Goal: Task Accomplishment & Management: Use online tool/utility

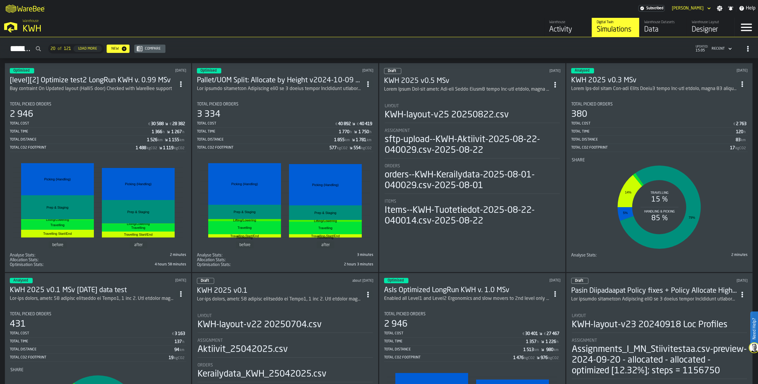
click at [657, 32] on div "Data" at bounding box center [664, 30] width 38 height 10
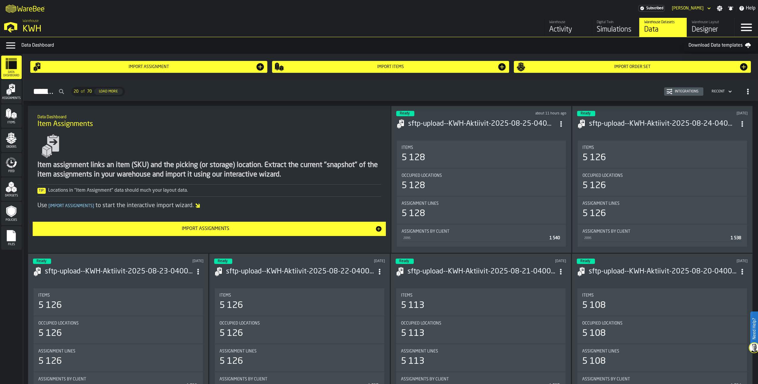
click at [611, 69] on div "Import Order Set" at bounding box center [632, 66] width 213 height 5
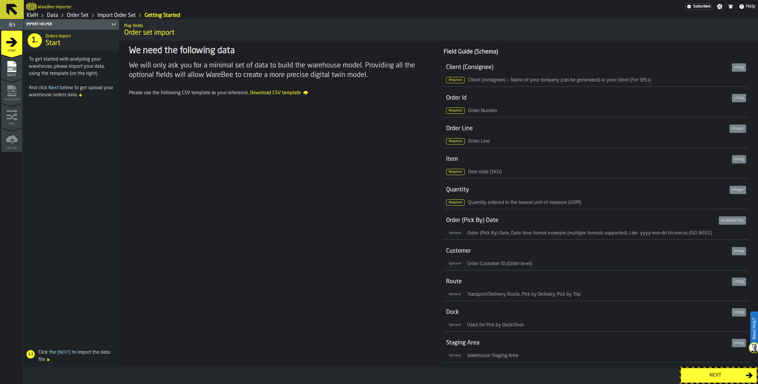
click at [37, 16] on link "KWH" at bounding box center [32, 15] width 11 height 7
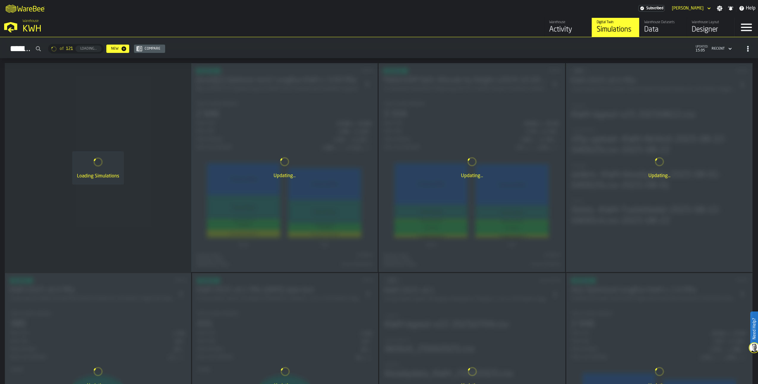
click at [649, 28] on div "Data" at bounding box center [664, 30] width 38 height 10
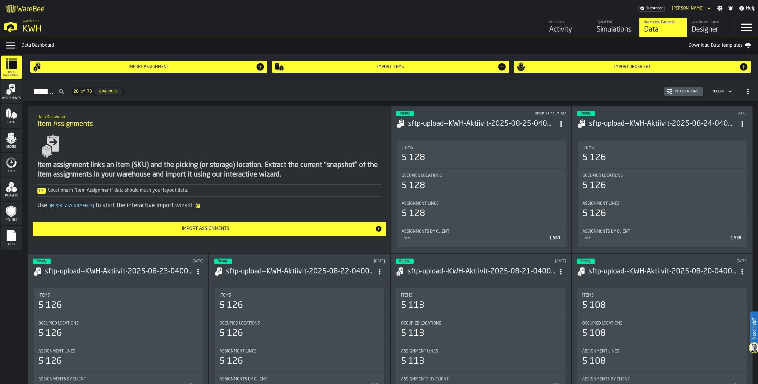
click at [714, 22] on div "Warehouse Layout" at bounding box center [711, 22] width 38 height 4
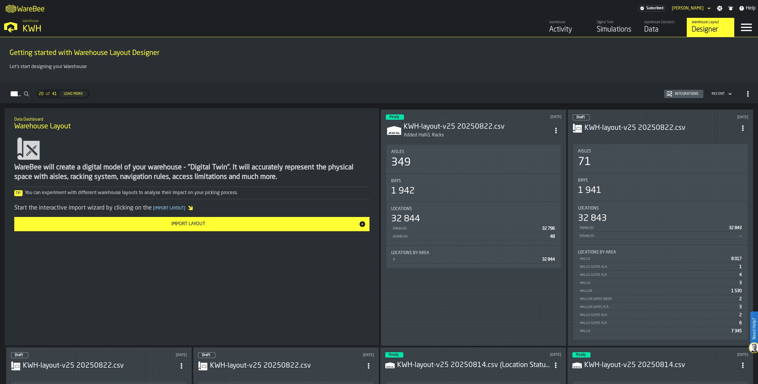
click at [650, 25] on div "Warehouse Datasets Data" at bounding box center [664, 27] width 38 height 14
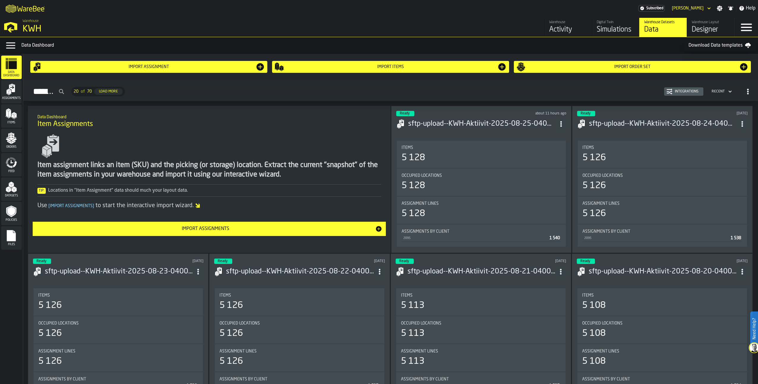
click at [7, 243] on div "Files" at bounding box center [11, 238] width 21 height 16
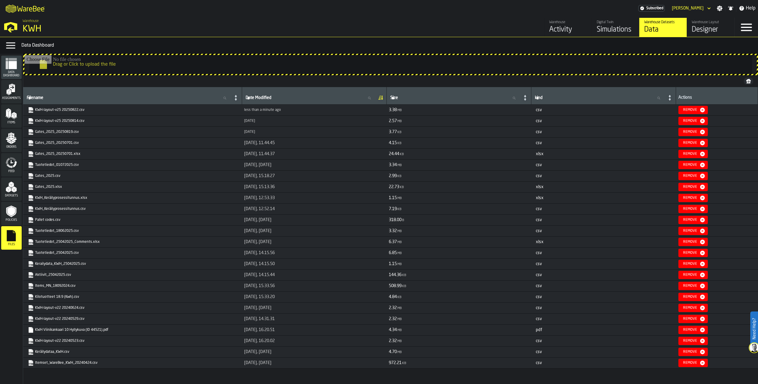
click at [715, 26] on div "Designer" at bounding box center [711, 30] width 38 height 10
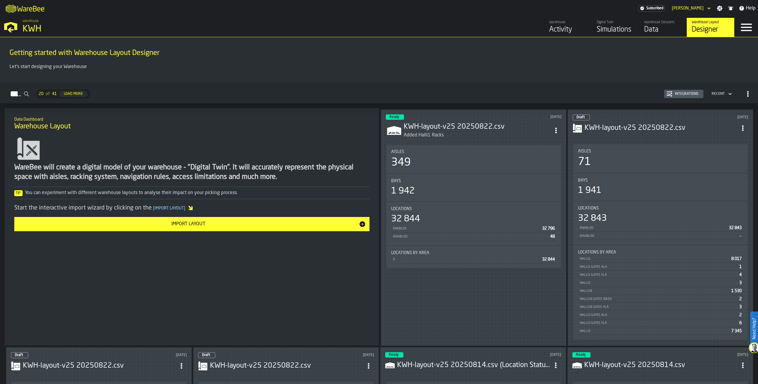
click at [557, 130] on circle "ItemListCard-DashboardItemContainer" at bounding box center [555, 130] width 1 height 1
click at [534, 169] on div "Edit in Designer" at bounding box center [542, 169] width 33 height 7
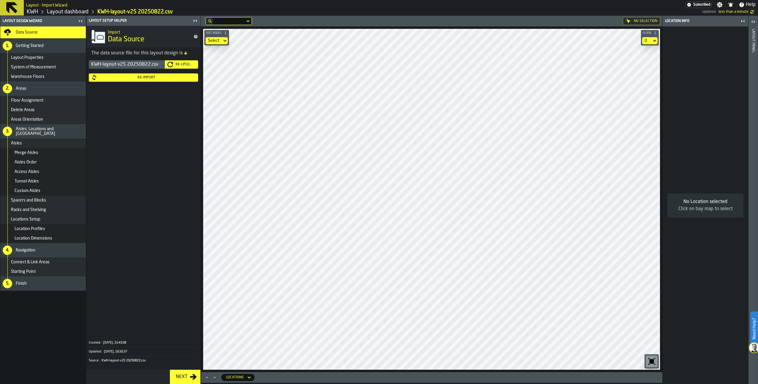
click at [148, 77] on div "Re-Import" at bounding box center [146, 77] width 99 height 4
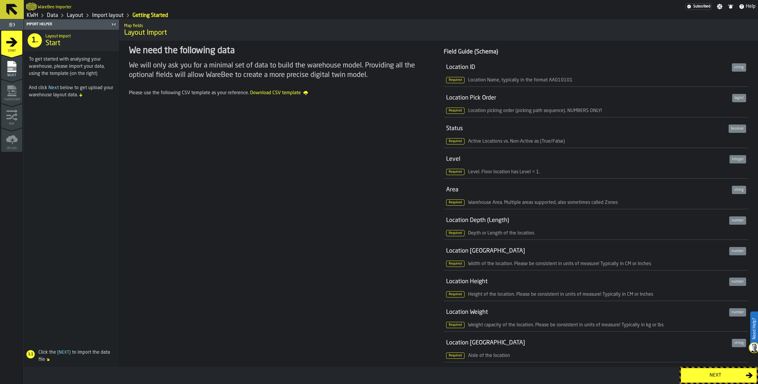
click at [685, 372] on div "Next" at bounding box center [715, 375] width 61 height 7
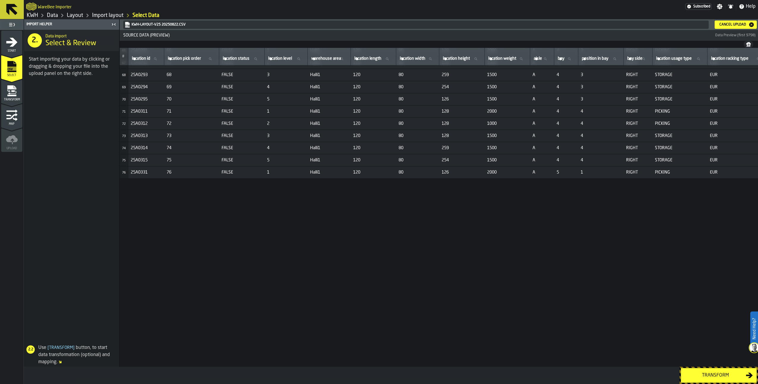
scroll to position [593, 0]
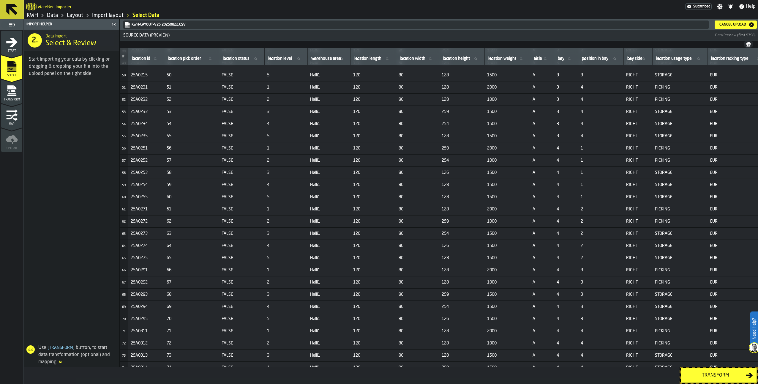
click at [687, 374] on div "Transform" at bounding box center [715, 375] width 61 height 7
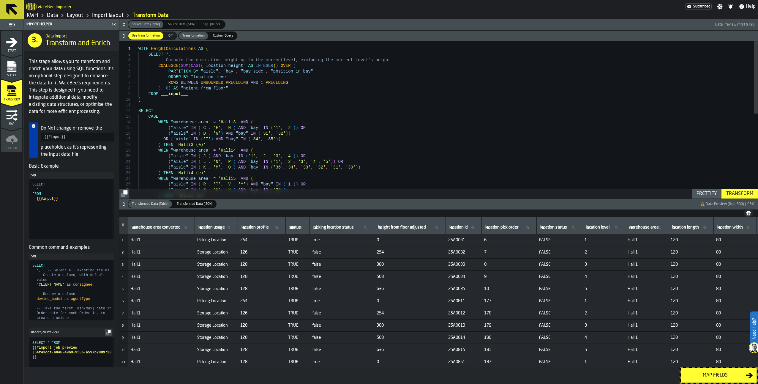
click at [14, 117] on icon "menu Map" at bounding box center [12, 115] width 12 height 12
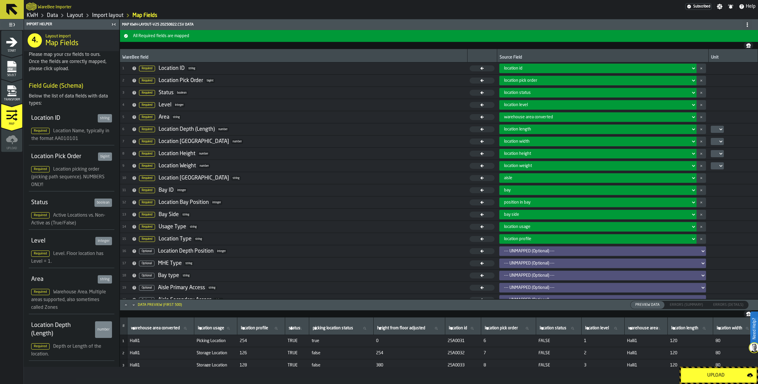
click at [685, 375] on div "Upload" at bounding box center [716, 375] width 62 height 7
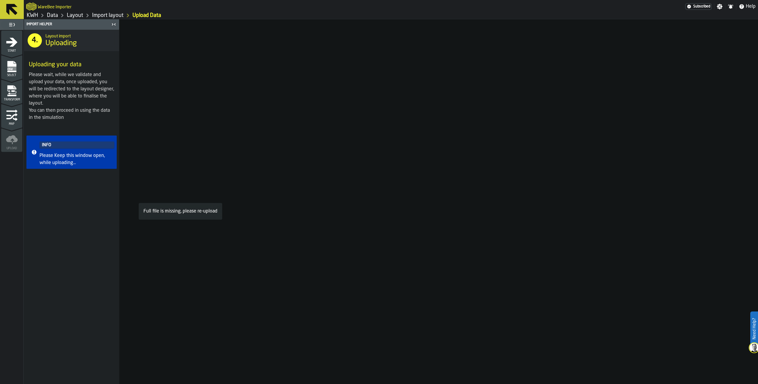
click at [13, 71] on icon "menu Select" at bounding box center [11, 66] width 9 height 11
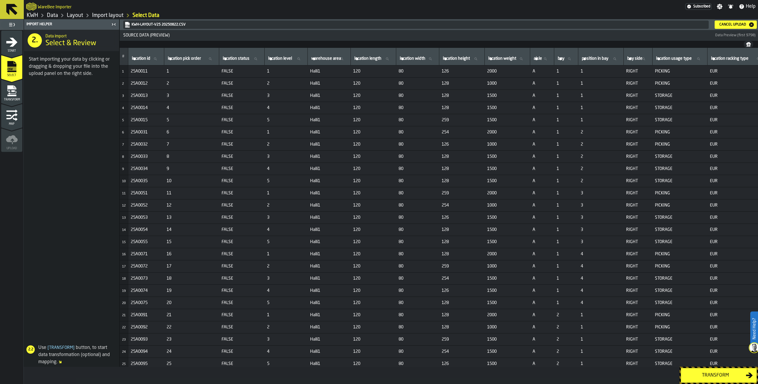
click at [728, 23] on div "Cancel Upload" at bounding box center [733, 25] width 32 height 4
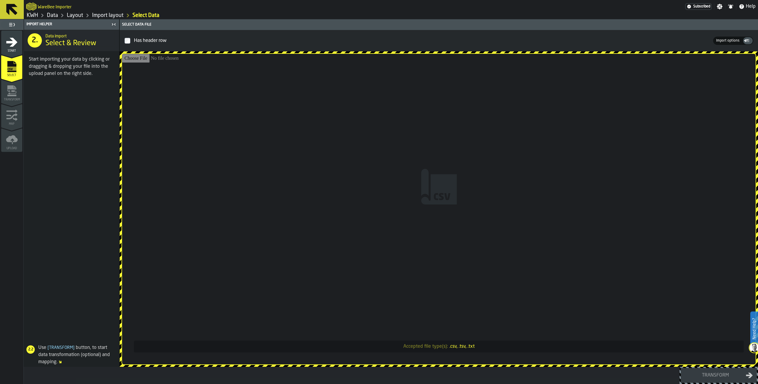
type input "**********"
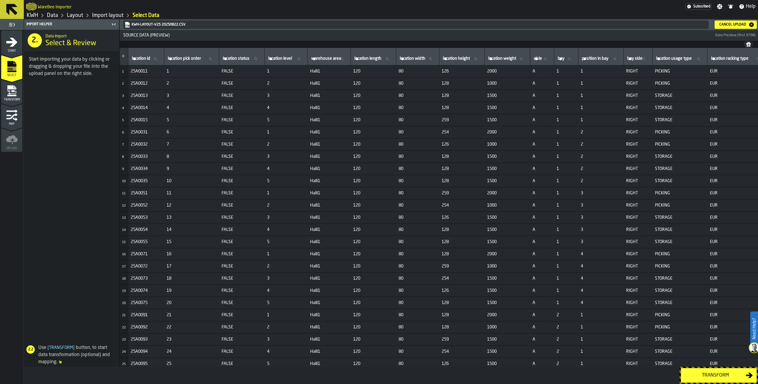
click at [723, 375] on div "Transform" at bounding box center [715, 375] width 61 height 7
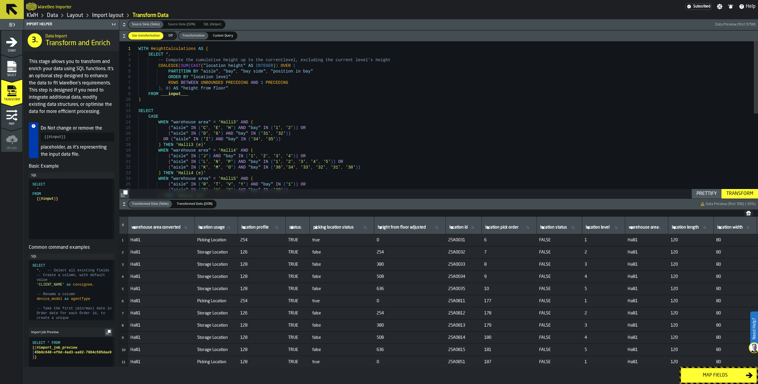
click at [712, 374] on div "Map fields" at bounding box center [715, 375] width 61 height 7
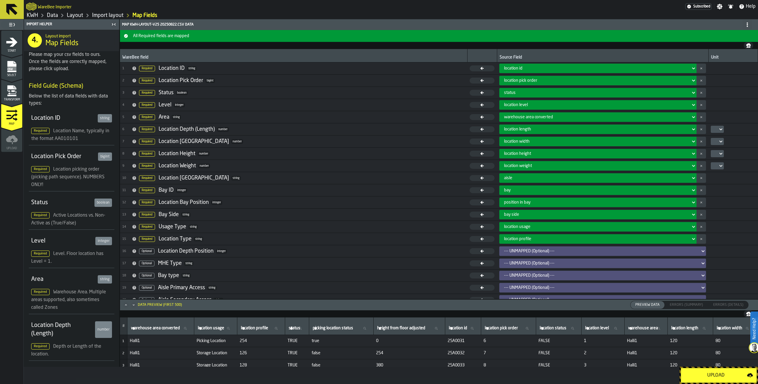
click at [712, 374] on div "Upload" at bounding box center [716, 375] width 62 height 7
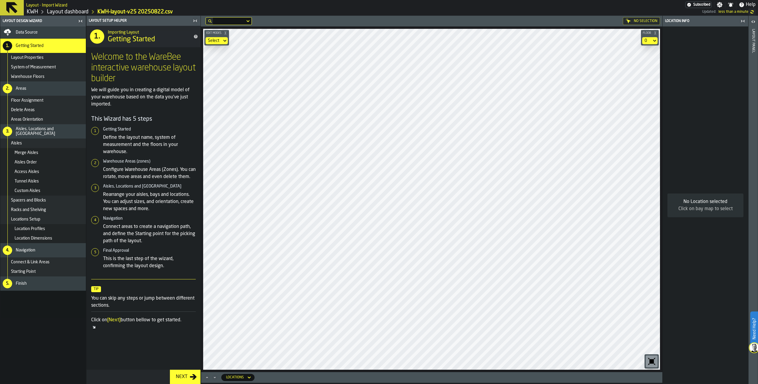
click at [43, 30] on div "Data Source" at bounding box center [50, 32] width 68 height 5
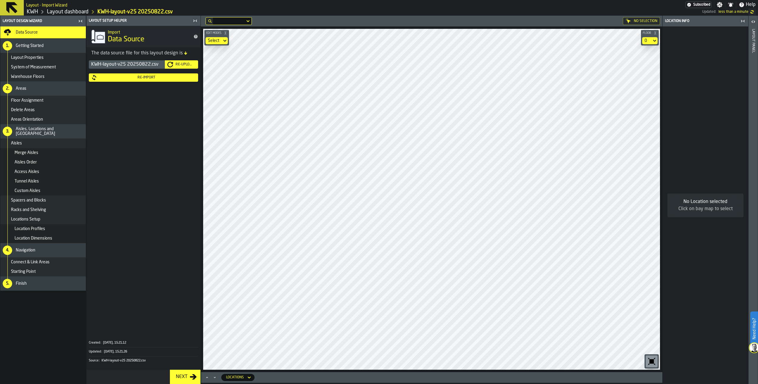
click at [78, 10] on link "Layout dashboard" at bounding box center [68, 12] width 42 height 7
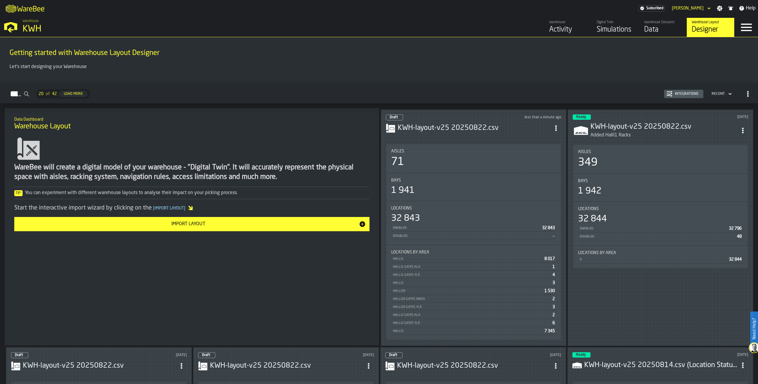
click at [743, 128] on icon "ItemListCard-DashboardItemContainer" at bounding box center [743, 131] width 6 height 6
click at [735, 167] on div "Edit in Designer" at bounding box center [729, 169] width 33 height 7
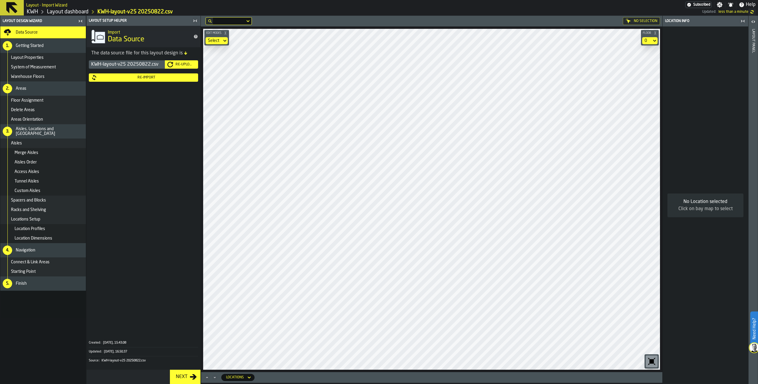
click at [188, 63] on div "Re-Upload" at bounding box center [184, 64] width 23 height 4
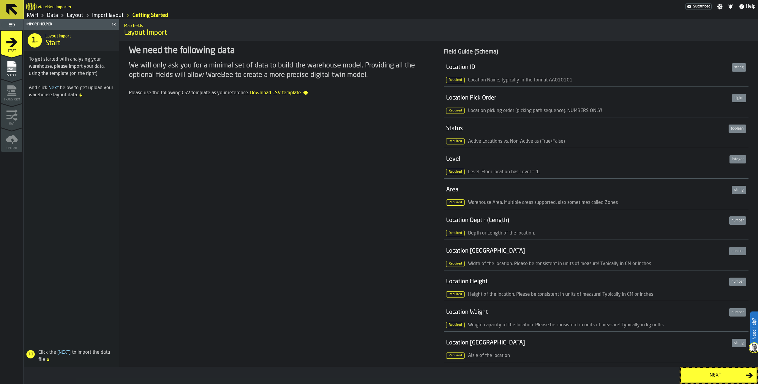
click at [707, 375] on div "Next" at bounding box center [715, 375] width 61 height 7
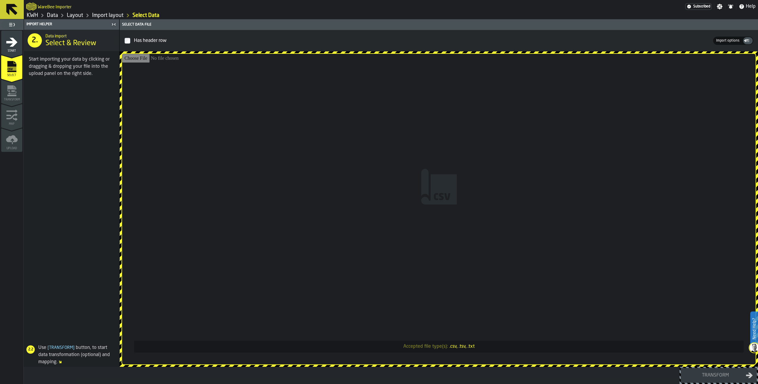
type input "**********"
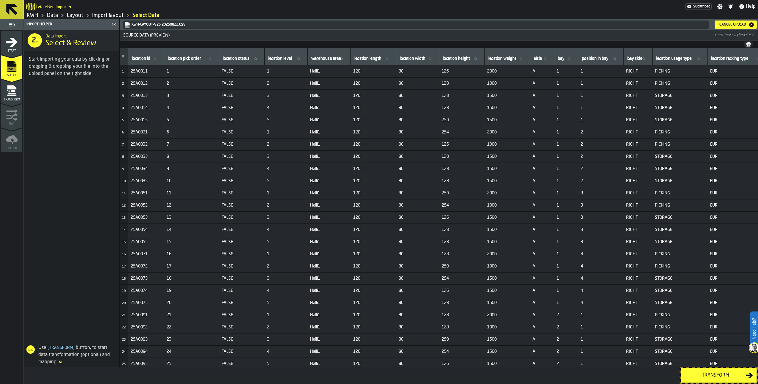
click at [711, 374] on div "Transform" at bounding box center [715, 375] width 61 height 7
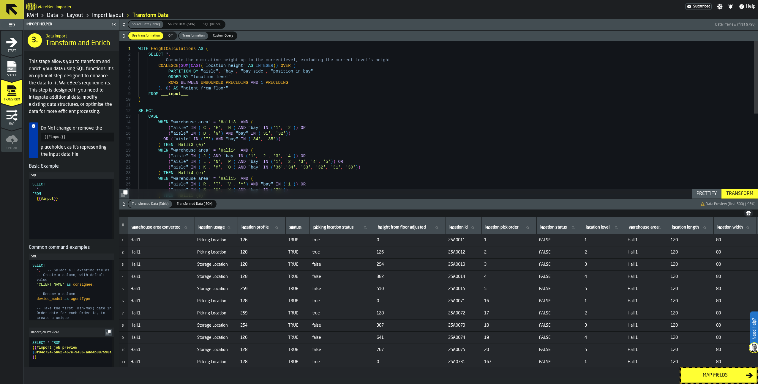
click at [711, 374] on div "Map fields" at bounding box center [715, 375] width 61 height 7
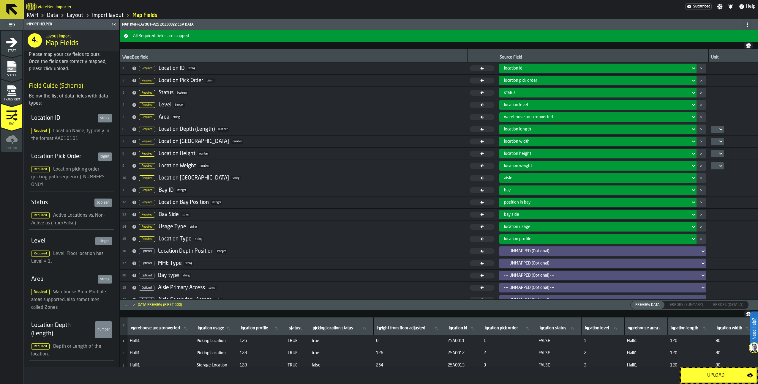
click at [711, 374] on div "Upload" at bounding box center [716, 375] width 62 height 7
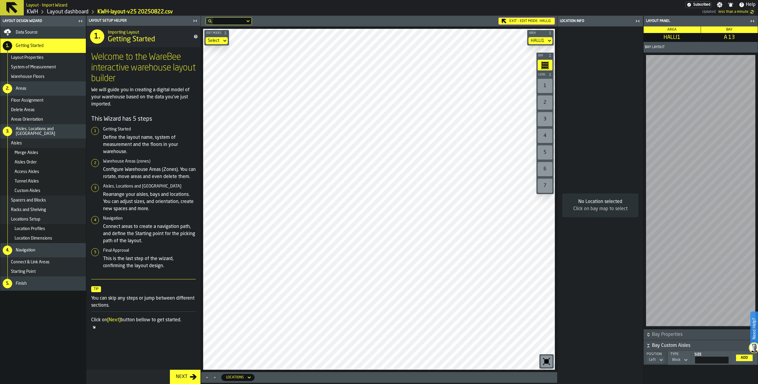
drag, startPoint x: 544, startPoint y: 84, endPoint x: 542, endPoint y: 86, distance: 3.4
click at [544, 84] on div "1" at bounding box center [545, 86] width 15 height 14
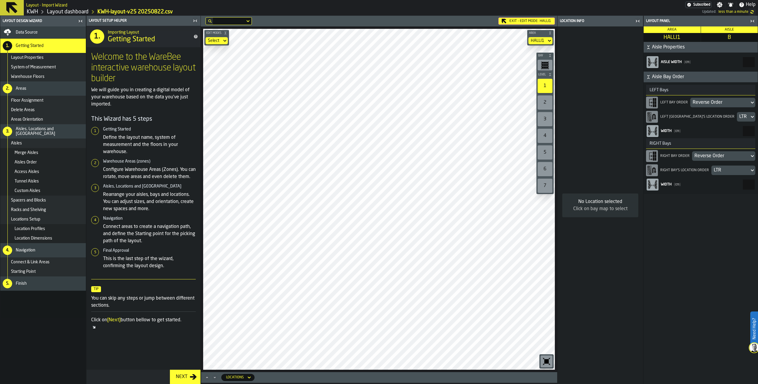
click at [721, 168] on div "LTR" at bounding box center [730, 170] width 33 height 7
click at [657, 199] on div "RTL" at bounding box center [701, 199] width 102 height 7
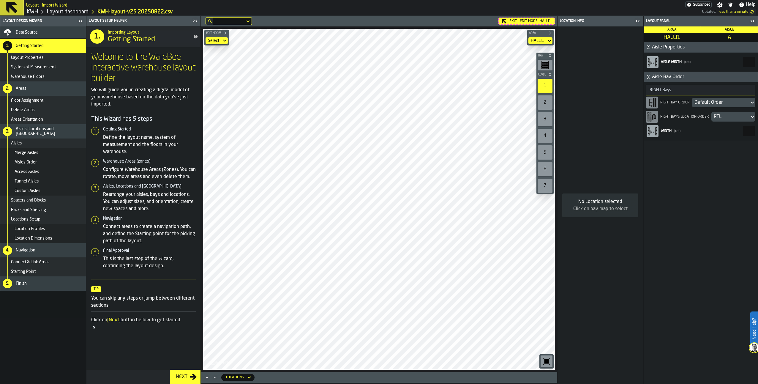
click at [721, 116] on div "RTL" at bounding box center [730, 116] width 33 height 7
click at [659, 133] on div "LTR" at bounding box center [701, 131] width 102 height 7
click at [730, 116] on div "LTR" at bounding box center [730, 116] width 33 height 7
click at [660, 145] on div "RTL" at bounding box center [701, 145] width 102 height 7
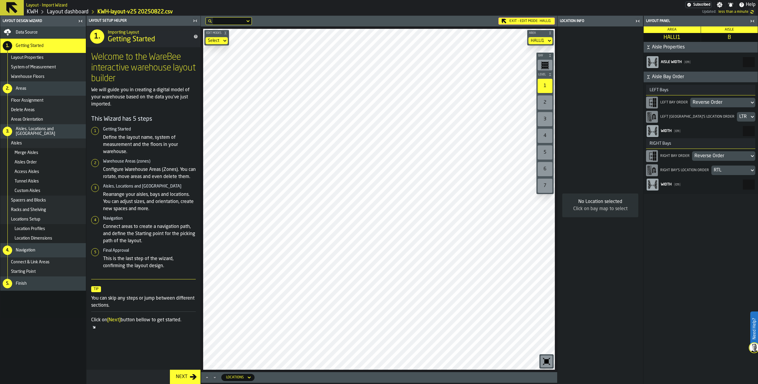
click at [740, 116] on div "LTR" at bounding box center [744, 116] width 8 height 7
click at [661, 145] on div "RTL" at bounding box center [701, 145] width 102 height 7
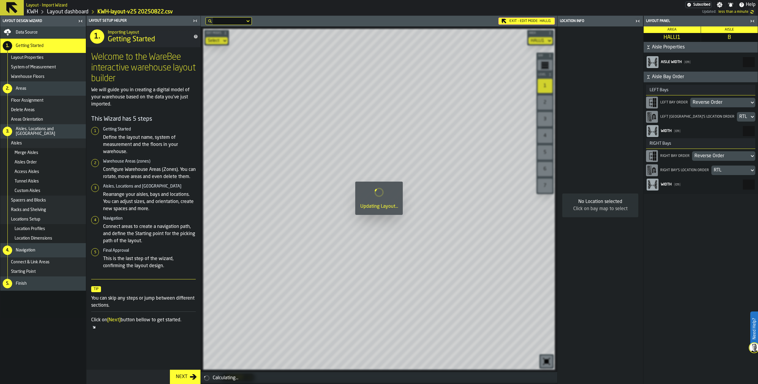
click at [719, 170] on div "RTL" at bounding box center [730, 170] width 33 height 7
drag, startPoint x: 664, startPoint y: 187, endPoint x: 659, endPoint y: 182, distance: 7.4
click at [664, 186] on div "LTR" at bounding box center [701, 184] width 102 height 7
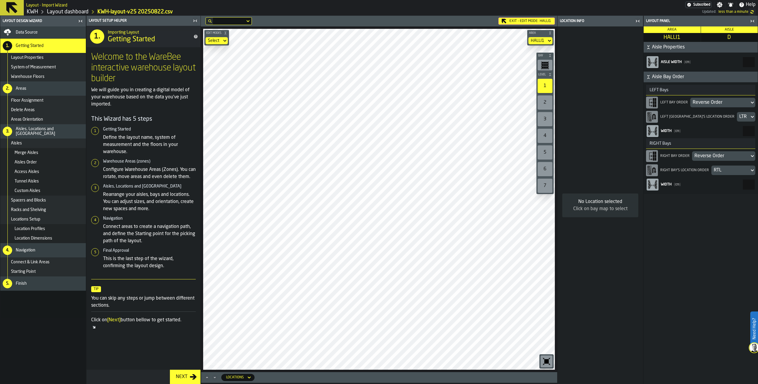
click at [740, 115] on div "LTR" at bounding box center [744, 116] width 8 height 7
drag, startPoint x: 657, startPoint y: 144, endPoint x: 705, endPoint y: 151, distance: 48.3
click at [657, 144] on div "RTL" at bounding box center [701, 145] width 102 height 7
click at [718, 170] on div "RTL" at bounding box center [730, 170] width 33 height 7
click at [671, 188] on div "LTR" at bounding box center [701, 185] width 102 height 7
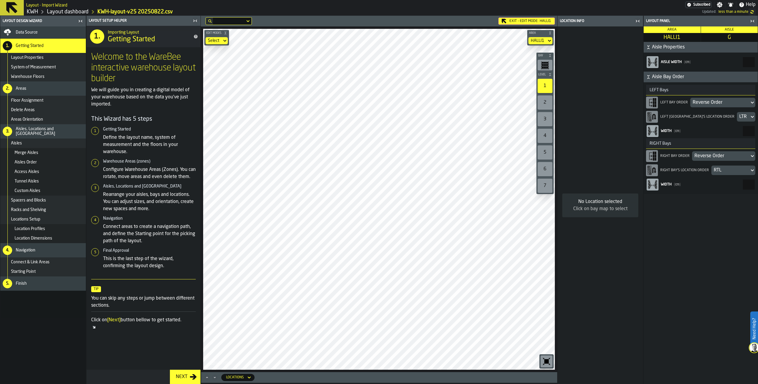
click at [740, 116] on div "LTR" at bounding box center [744, 116] width 8 height 7
click at [671, 146] on div "RTL" at bounding box center [701, 145] width 102 height 7
click at [723, 172] on div "RTL" at bounding box center [730, 170] width 33 height 7
click at [678, 187] on div "LTR" at bounding box center [701, 184] width 102 height 7
click at [740, 119] on div "LTR" at bounding box center [744, 116] width 8 height 7
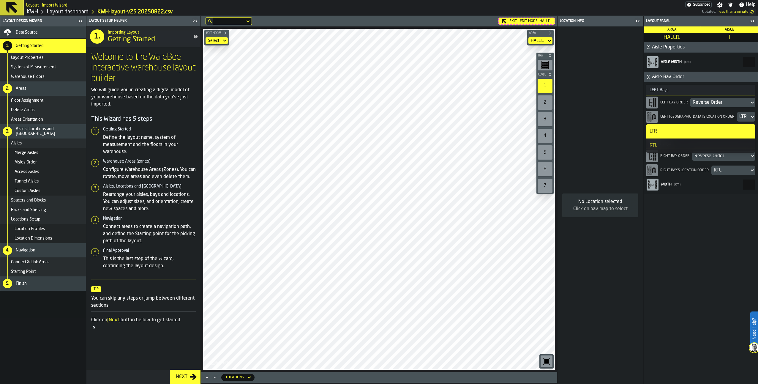
click at [679, 132] on div "LTR" at bounding box center [701, 131] width 102 height 7
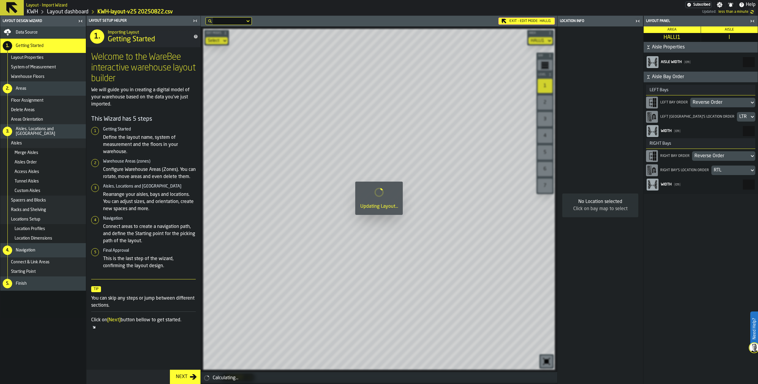
click at [740, 117] on div "LTR" at bounding box center [744, 116] width 8 height 7
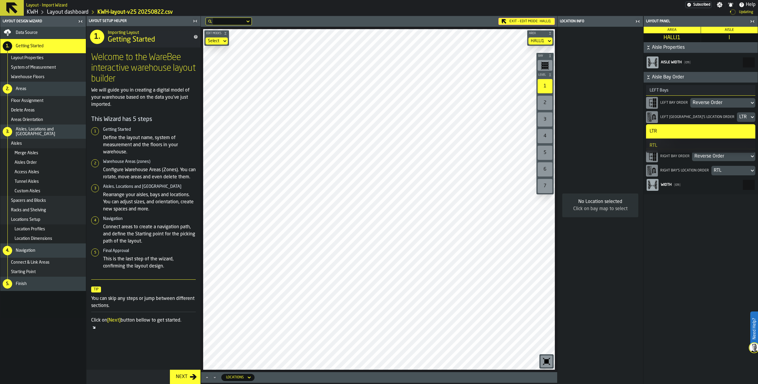
click at [675, 148] on div "RTL" at bounding box center [701, 145] width 102 height 7
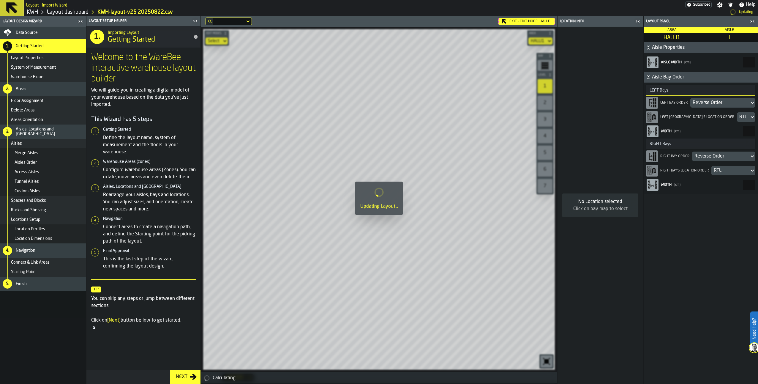
click at [726, 171] on div "RTL" at bounding box center [730, 170] width 33 height 7
click at [661, 184] on div "LTR" at bounding box center [701, 184] width 102 height 7
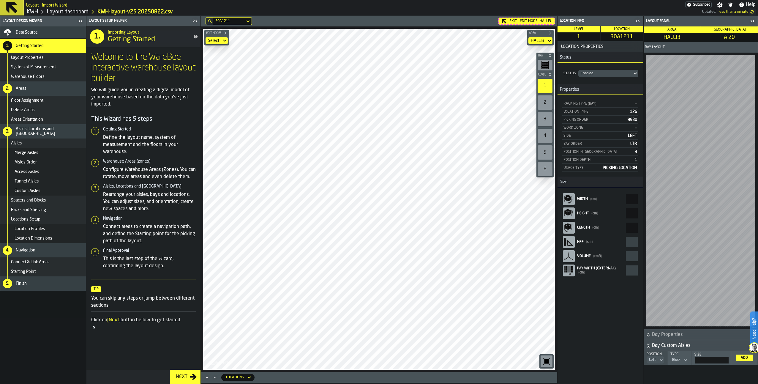
click at [57, 34] on div "Data Source" at bounding box center [50, 32] width 68 height 5
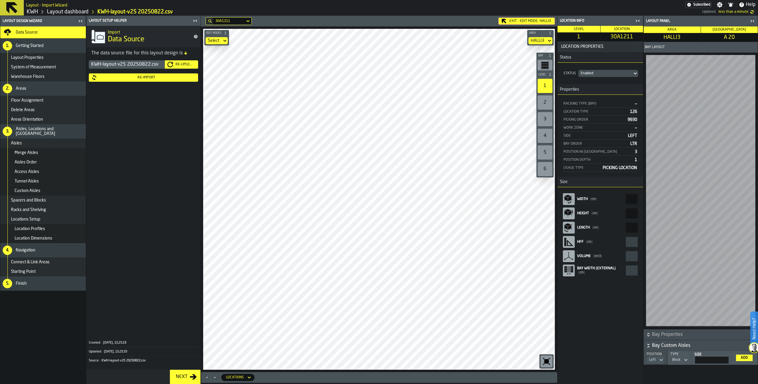
click at [177, 64] on div "Re-Upload" at bounding box center [184, 64] width 23 height 4
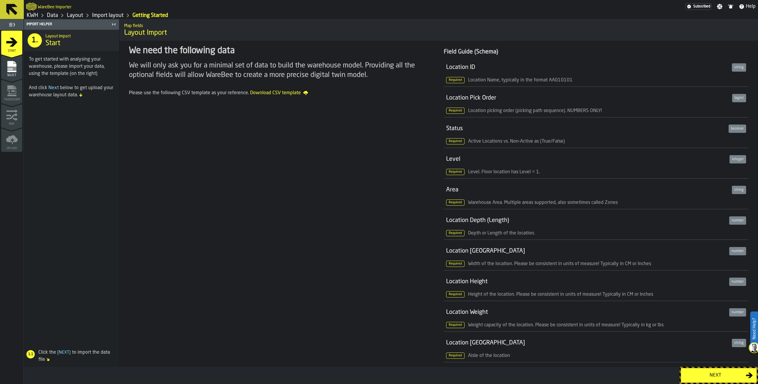
click at [724, 377] on div "Next" at bounding box center [715, 375] width 61 height 7
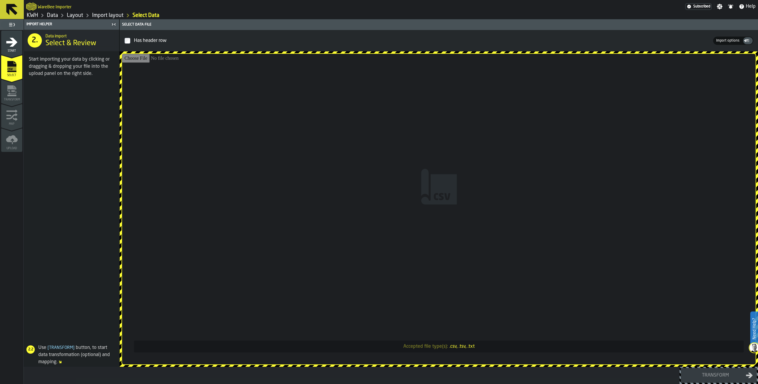
type input "**********"
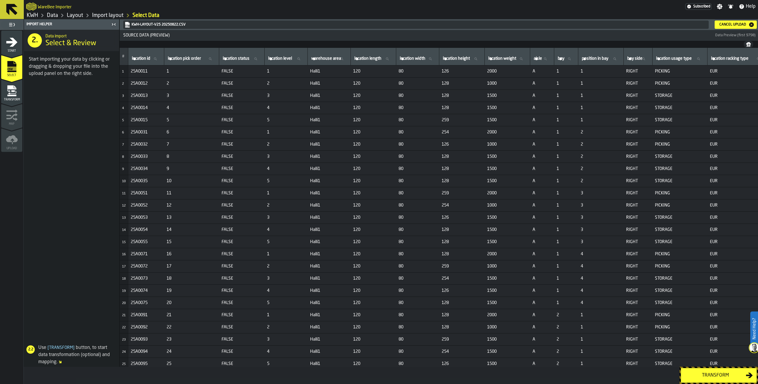
click at [718, 377] on div "Transform" at bounding box center [715, 375] width 61 height 7
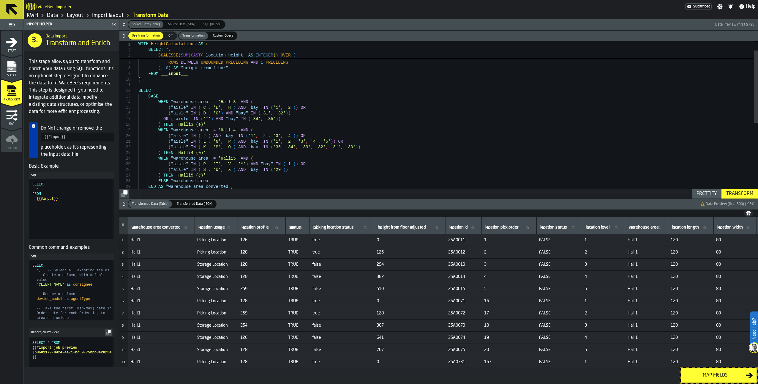
click at [75, 16] on link "Layout" at bounding box center [75, 15] width 16 height 7
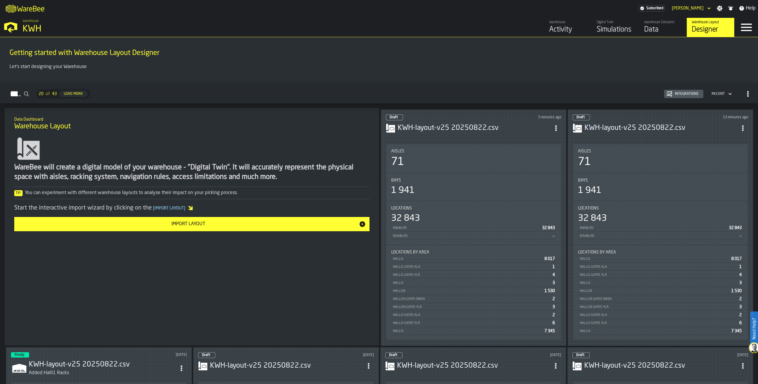
click at [428, 126] on h3 "KWH-layout-v25 20250822.csv" at bounding box center [474, 128] width 153 height 10
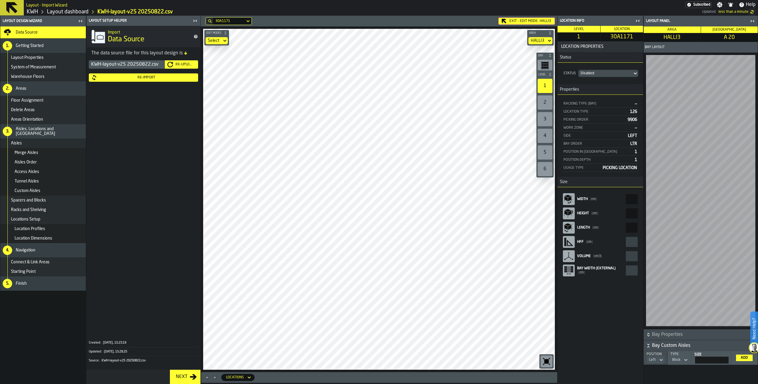
click at [35, 183] on span "Tunnel Aisles" at bounding box center [27, 181] width 24 height 5
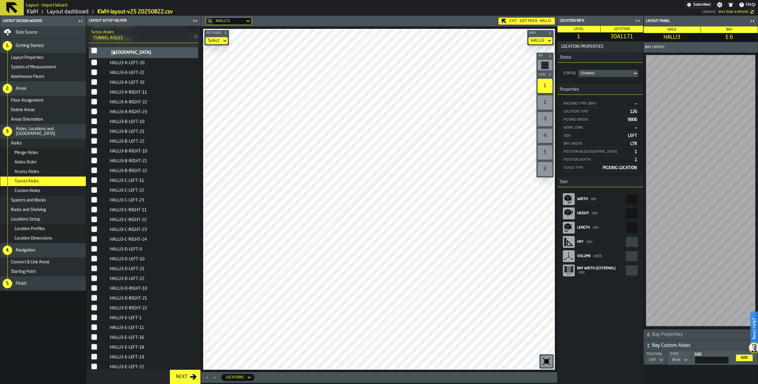
scroll to position [90, 0]
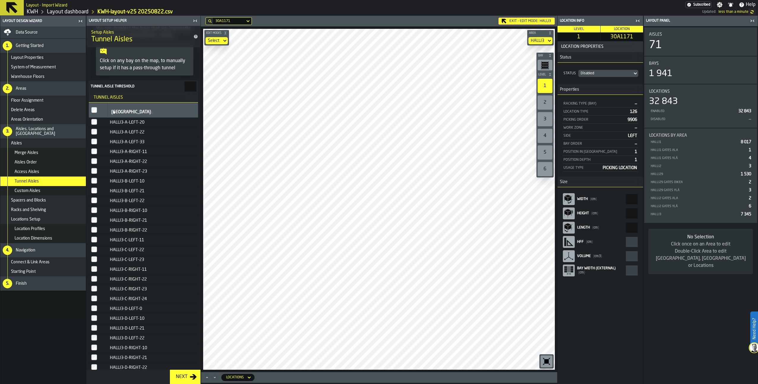
type input "*"
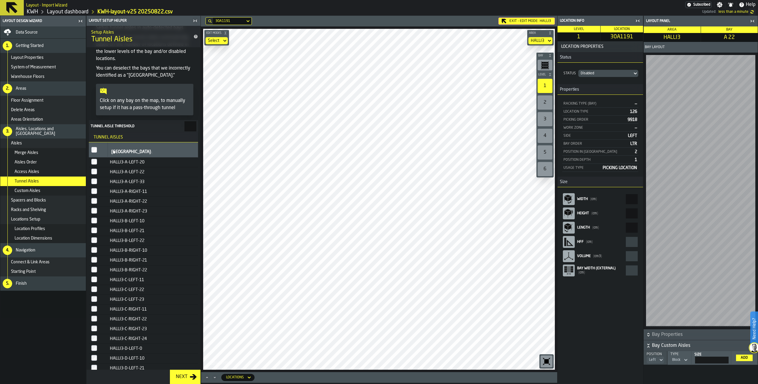
scroll to position [59, 0]
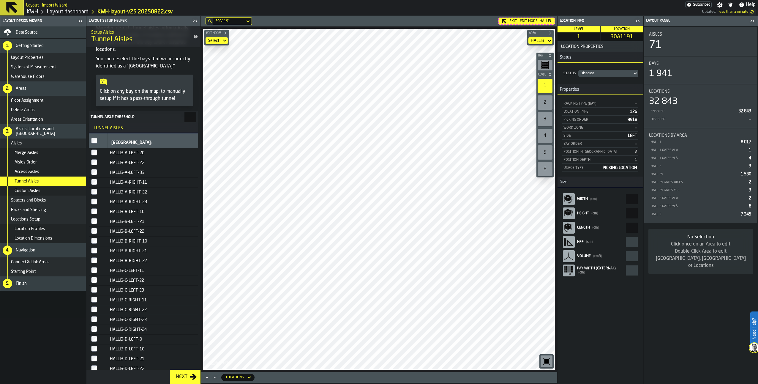
type input "*"
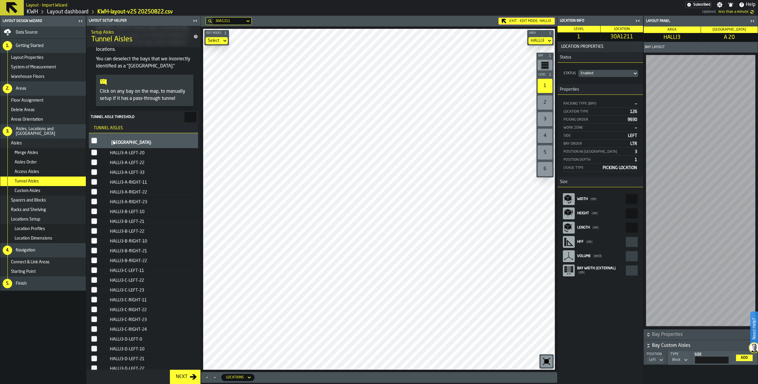
click at [632, 73] on div "Enabled" at bounding box center [606, 73] width 54 height 7
click at [566, 84] on li "Disabled" at bounding box center [582, 85] width 38 height 14
click at [601, 73] on div "Enabled" at bounding box center [605, 73] width 49 height 4
click at [583, 84] on div "Disabled" at bounding box center [581, 85] width 31 height 7
click at [574, 213] on main "Layout Design Wizard Data Source 1. Getting Started Layout Properties System of…" at bounding box center [379, 200] width 758 height 368
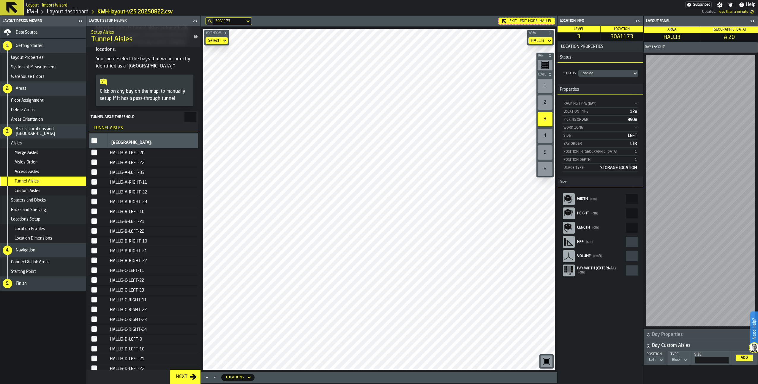
click at [598, 73] on div "Enabled" at bounding box center [605, 73] width 49 height 4
click at [578, 85] on div "Disabled" at bounding box center [581, 85] width 31 height 7
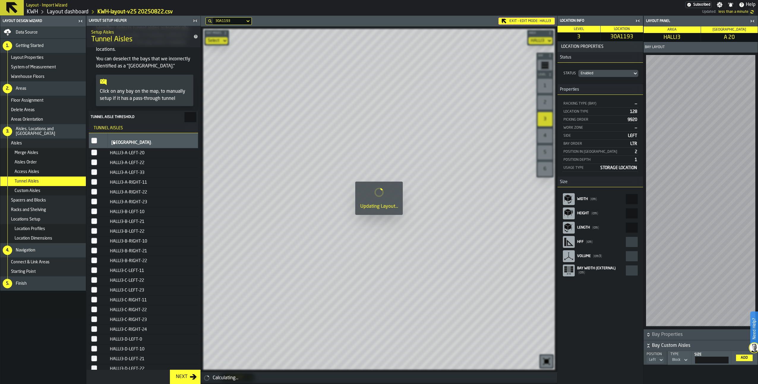
click at [591, 73] on div "Enabled" at bounding box center [605, 73] width 49 height 4
click at [578, 88] on div "Disabled" at bounding box center [581, 85] width 31 height 7
click at [600, 73] on div "Enabled" at bounding box center [605, 73] width 49 height 4
click at [578, 84] on div "Disabled" at bounding box center [581, 85] width 31 height 7
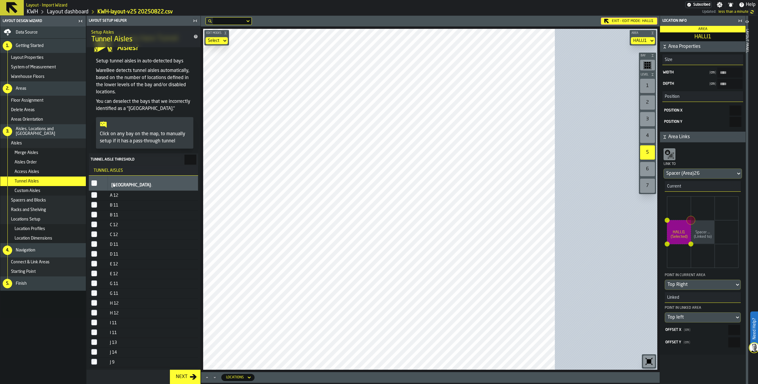
scroll to position [12, 0]
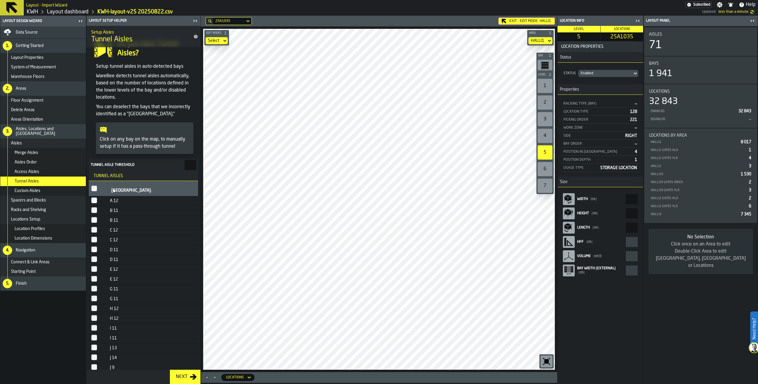
type input "*"
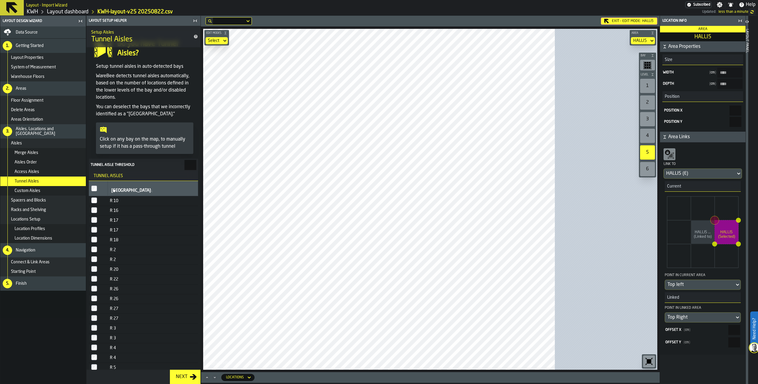
scroll to position [59, 0]
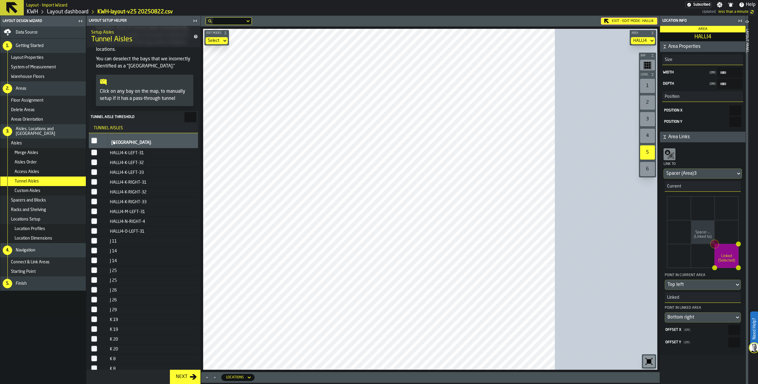
type input "**"
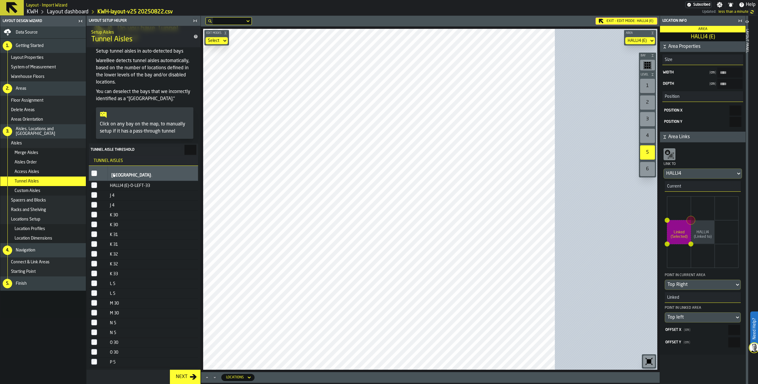
scroll to position [21, 0]
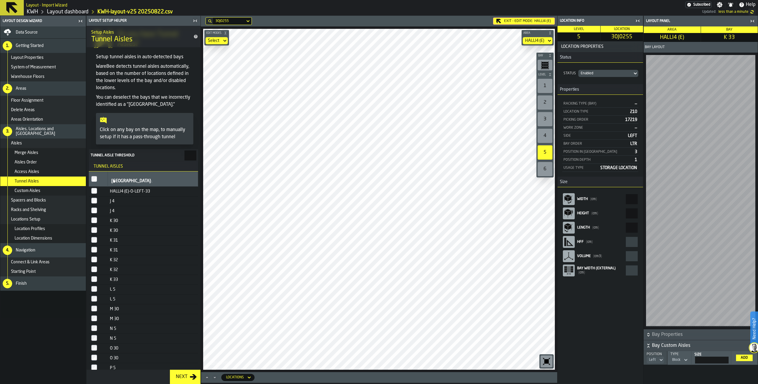
type input "*"
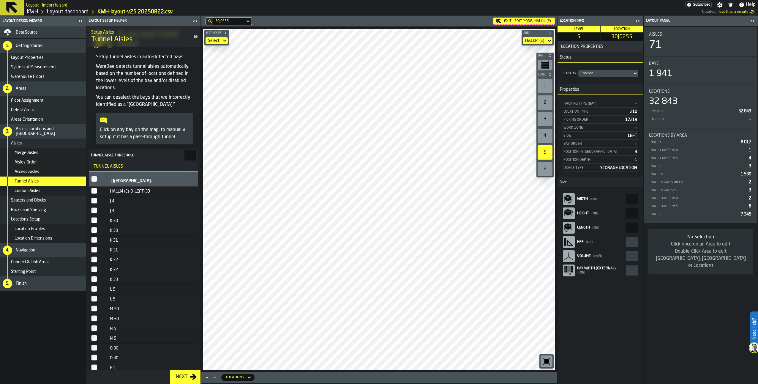
click at [32, 260] on span "Connect & Link Areas" at bounding box center [30, 262] width 39 height 5
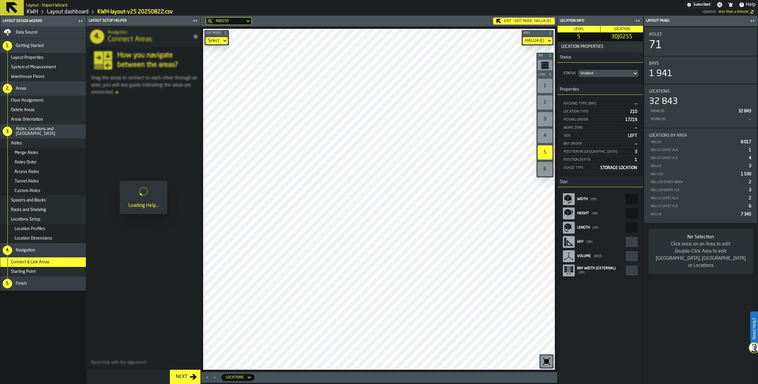
scroll to position [0, 0]
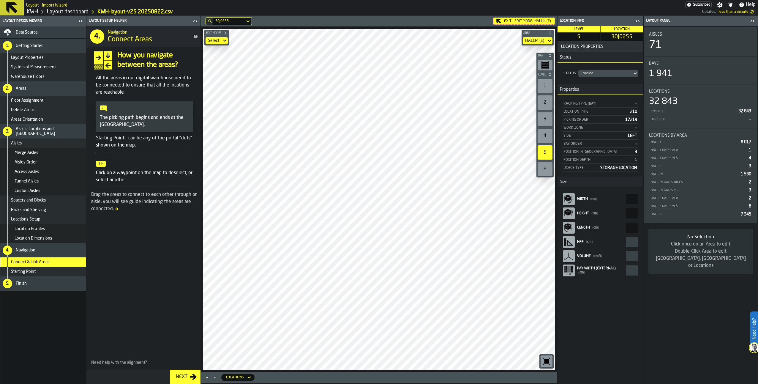
click at [523, 19] on div "Exit - Edit Mode: HALLI4 (E)" at bounding box center [524, 21] width 62 height 7
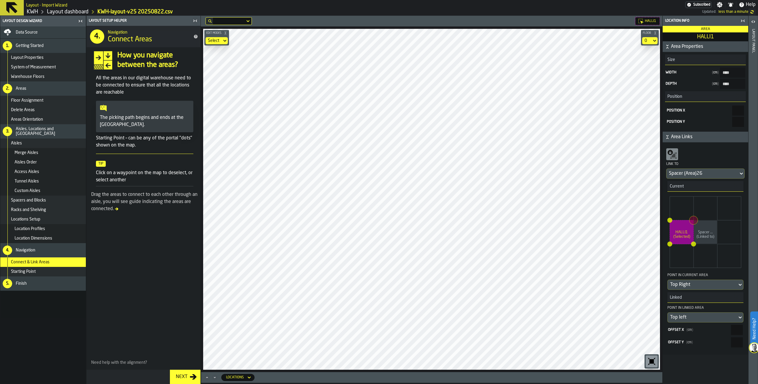
type input "****"
click at [185, 376] on div "Next" at bounding box center [182, 376] width 16 height 7
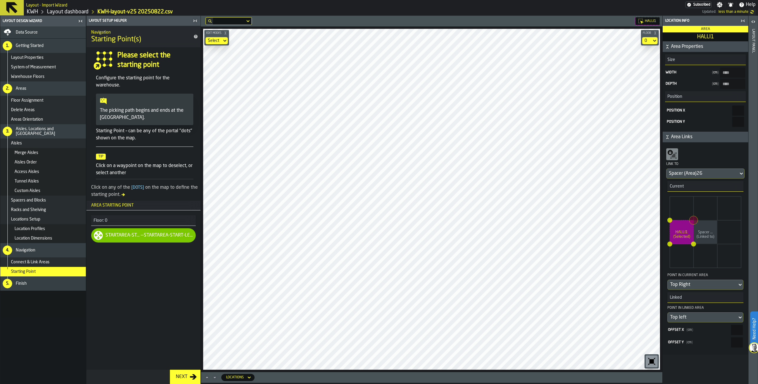
click at [185, 376] on div "Next" at bounding box center [182, 376] width 16 height 7
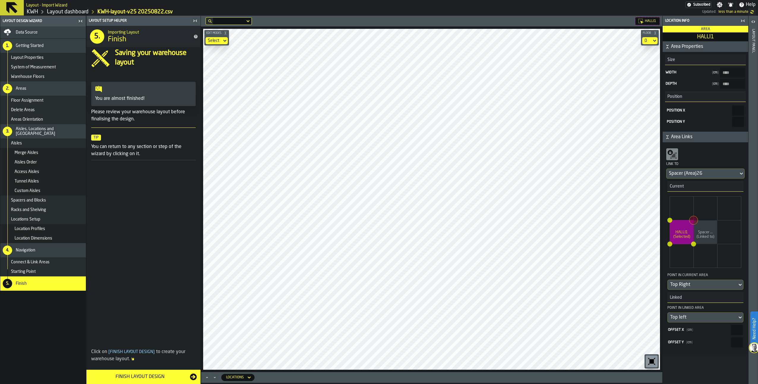
click at [135, 377] on div "Finish Layout Design" at bounding box center [140, 376] width 100 height 7
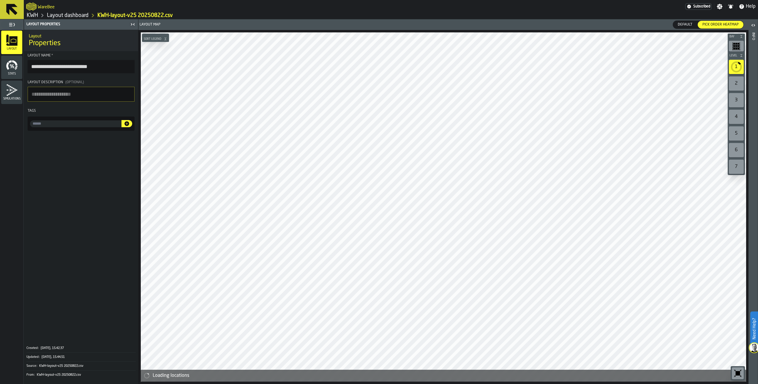
click at [48, 92] on textarea "Layout Description (Optional)" at bounding box center [81, 94] width 107 height 15
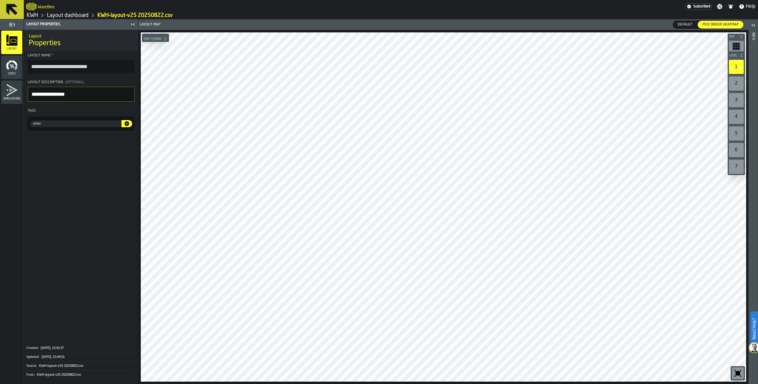
type textarea "**********"
click at [7, 68] on icon "menu Stats" at bounding box center [7, 66] width 3 height 8
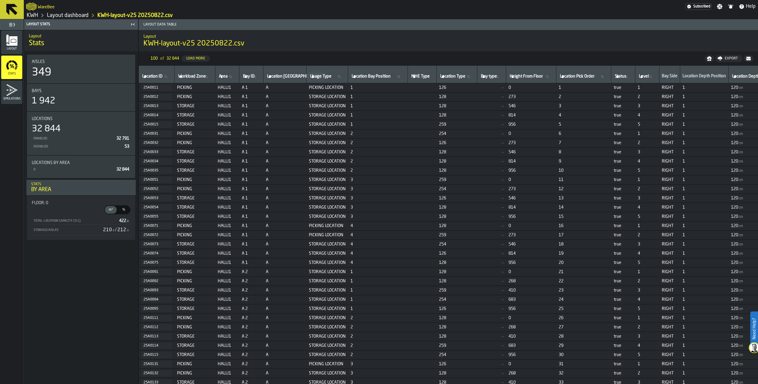
click at [11, 92] on icon "menu Simulations" at bounding box center [12, 90] width 12 height 12
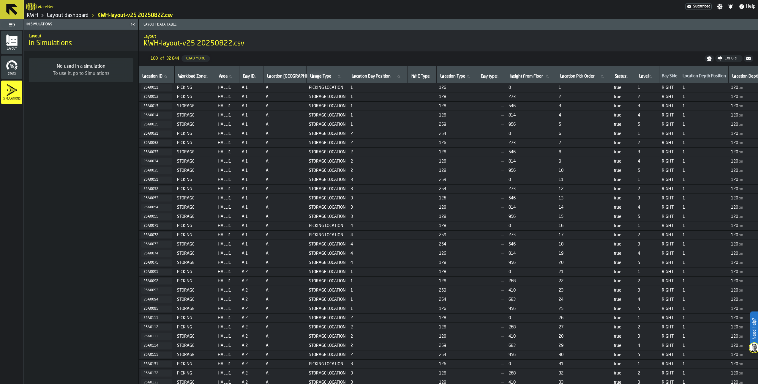
click at [38, 14] on link "KWH" at bounding box center [32, 15] width 11 height 7
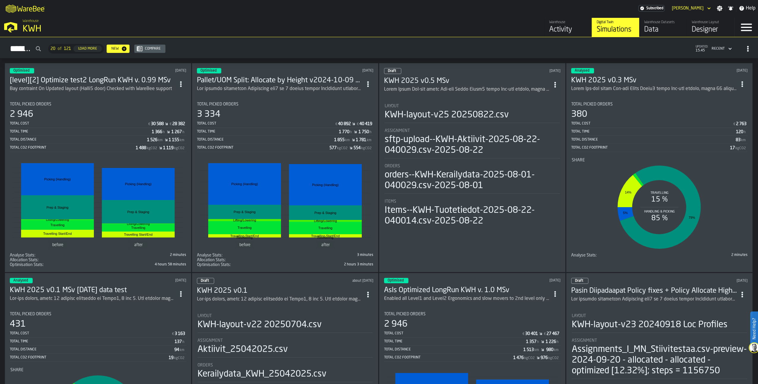
click at [431, 80] on h3 "KWH 2025 v0.5 MSv" at bounding box center [467, 81] width 166 height 10
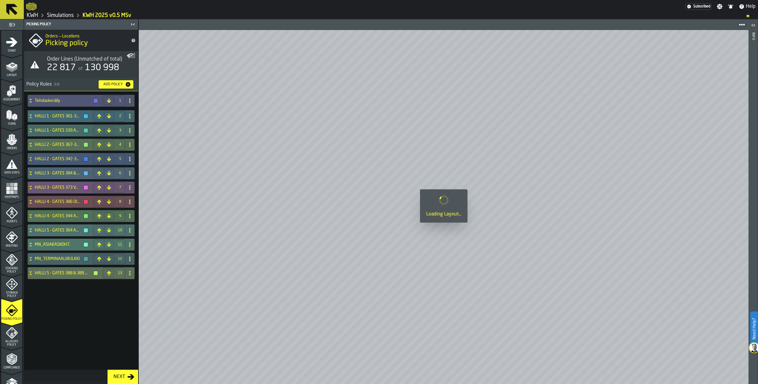
click at [12, 68] on icon "menu Layout" at bounding box center [12, 67] width 12 height 12
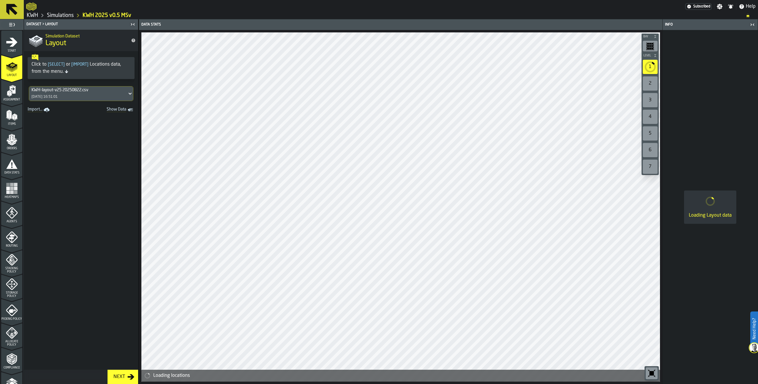
click at [56, 89] on div "KWH-layout-v25 20250822.csv" at bounding box center [78, 90] width 93 height 5
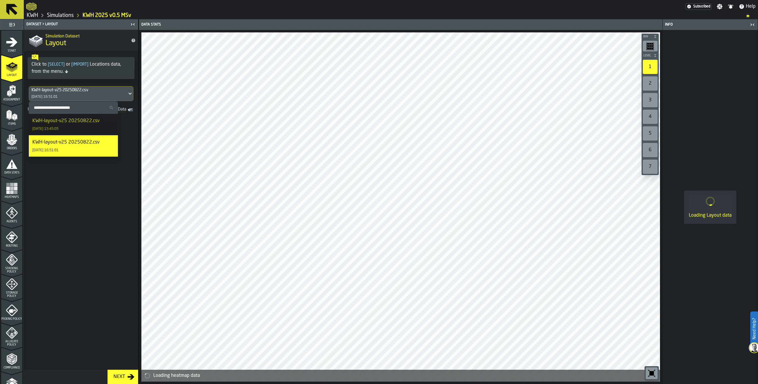
click at [57, 89] on div "KWH-layout-v25 20250822.csv" at bounding box center [78, 90] width 93 height 5
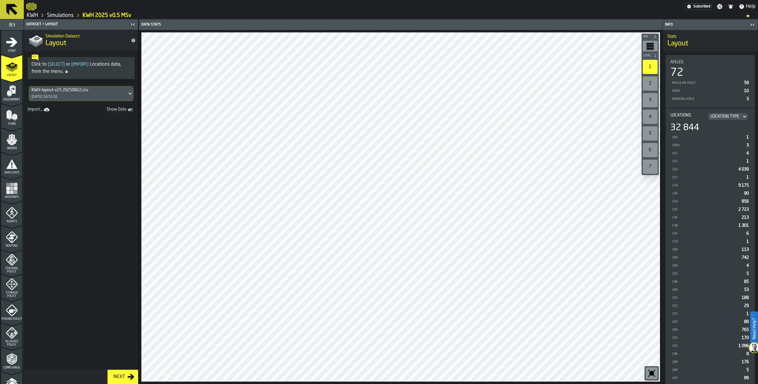
click at [58, 89] on div "KWH-layout-v25 20250822.csv" at bounding box center [78, 90] width 93 height 5
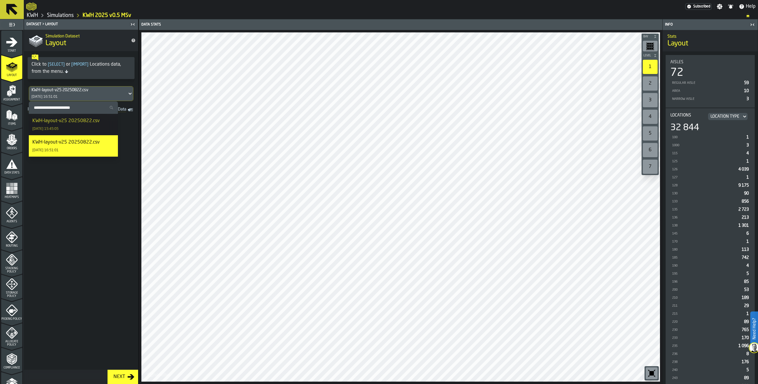
click at [55, 122] on div "KWH-layout-v25 20250822.csv" at bounding box center [65, 120] width 67 height 7
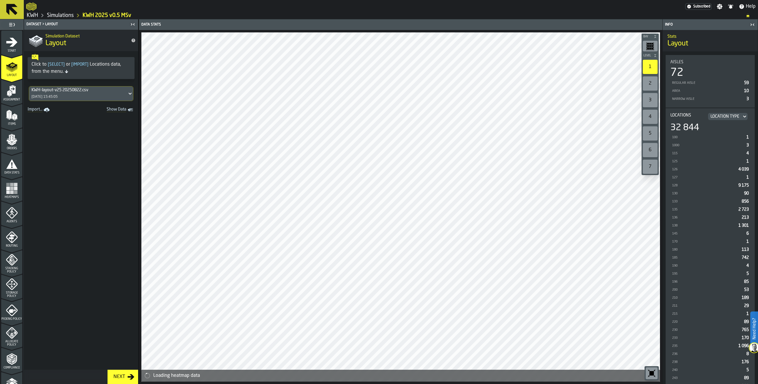
click at [7, 166] on icon "menu Data Stats" at bounding box center [11, 164] width 11 height 10
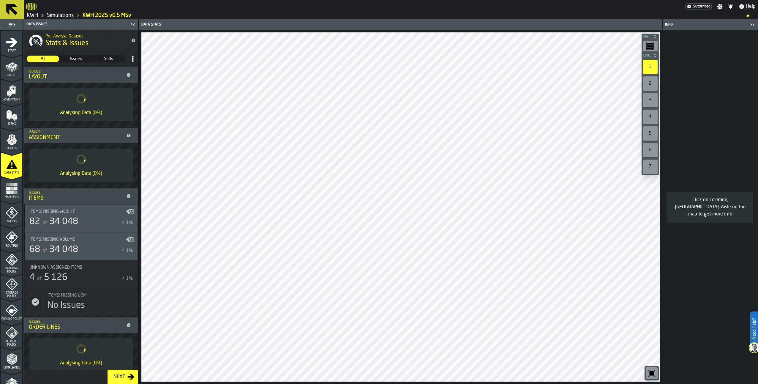
click at [13, 144] on polygon "menu Orders" at bounding box center [14, 144] width 4 height 4
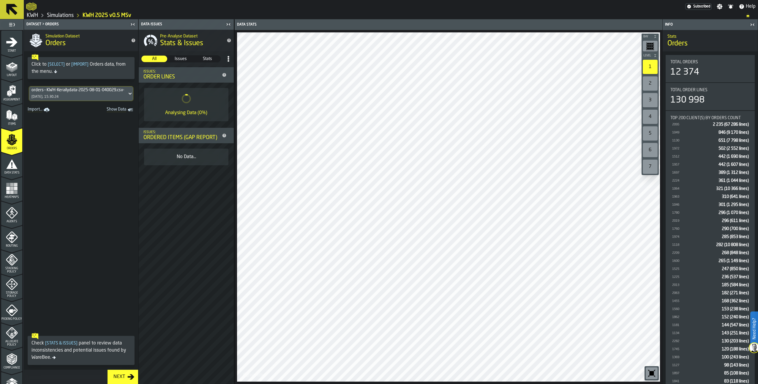
click at [10, 89] on icon "menu Assignment" at bounding box center [13, 90] width 6 height 8
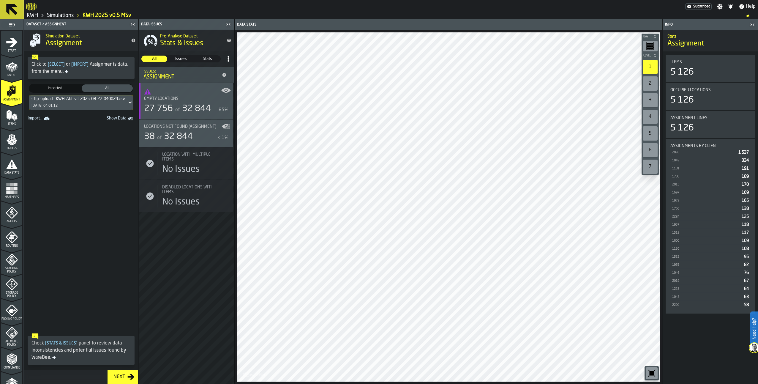
click at [70, 101] on div "sftp-upload--KWH-Aktiivit-2025-08-22-040029.csv-2025-08-22" at bounding box center [90, 99] width 117 height 5
click at [70, 132] on div "sftp-upload--KWH-Aktiivit-2025-08-25-040023.csv-2025-08-25" at bounding box center [73, 134] width 82 height 14
click at [195, 137] on div "38 of 32 844" at bounding box center [179, 136] width 71 height 11
click at [629, 25] on span "Table" at bounding box center [625, 24] width 15 height 5
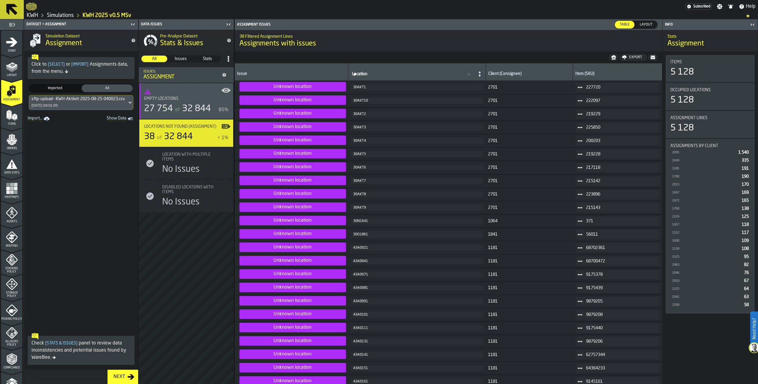
click at [14, 121] on icon "menu Items" at bounding box center [12, 115] width 12 height 12
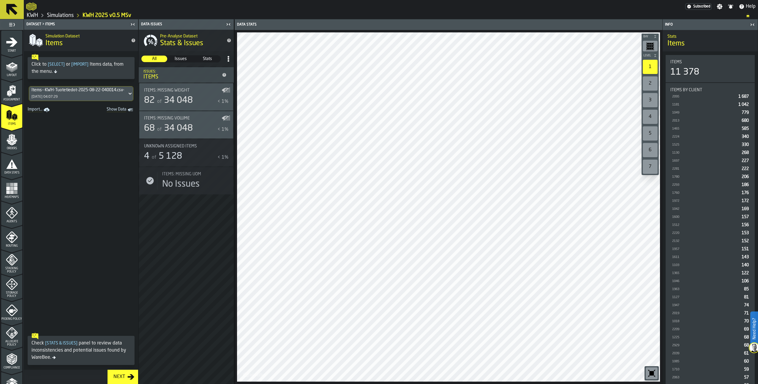
click at [224, 120] on div "Items: Missing Volume" at bounding box center [186, 118] width 84 height 5
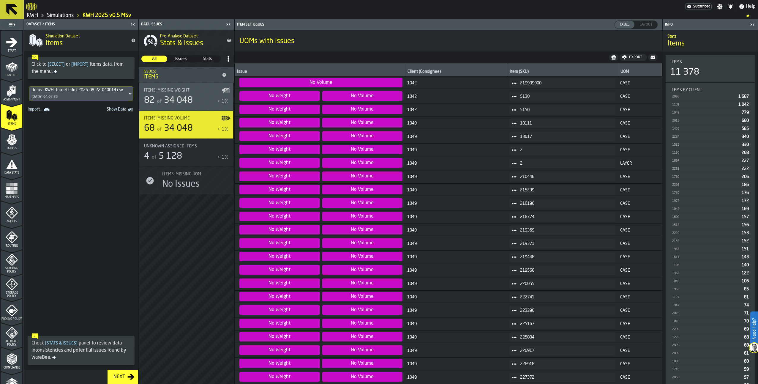
click at [12, 144] on polygon "menu Orders" at bounding box center [14, 144] width 4 height 4
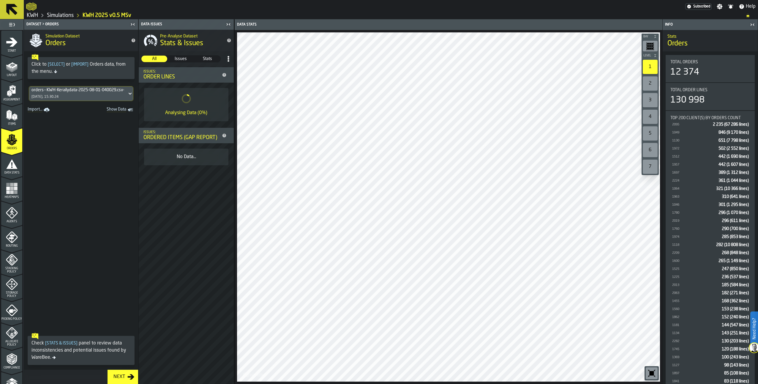
click at [11, 215] on icon "menu Agents" at bounding box center [12, 213] width 12 height 12
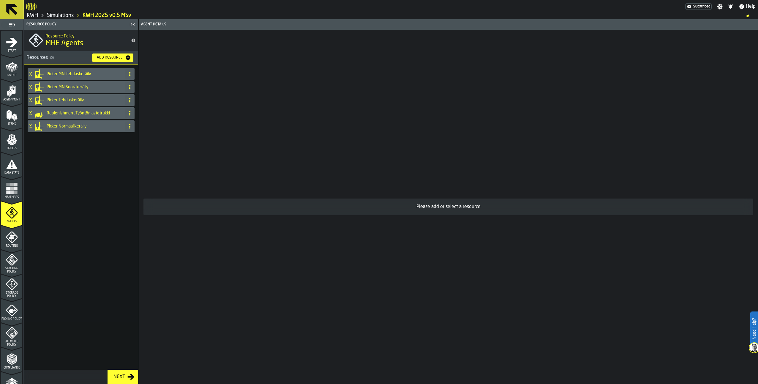
click at [12, 237] on icon "menu Routing" at bounding box center [11, 237] width 6 height 9
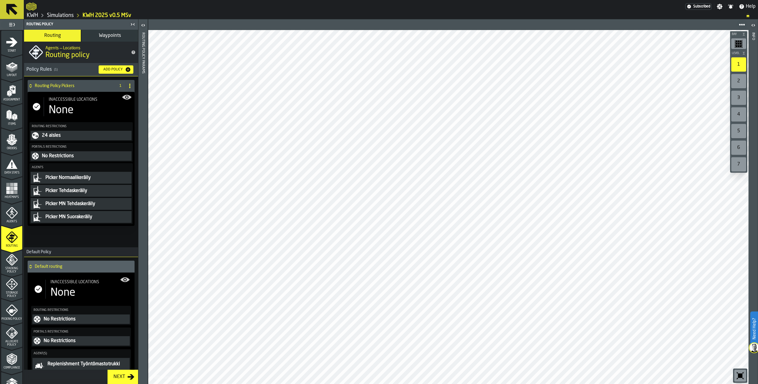
click at [10, 264] on icon "menu Stacking Policy" at bounding box center [12, 260] width 12 height 12
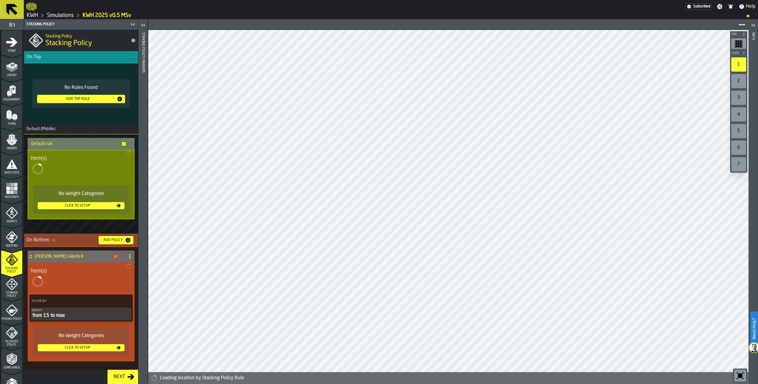
click at [9, 283] on icon "menu Storage Policy" at bounding box center [12, 284] width 12 height 12
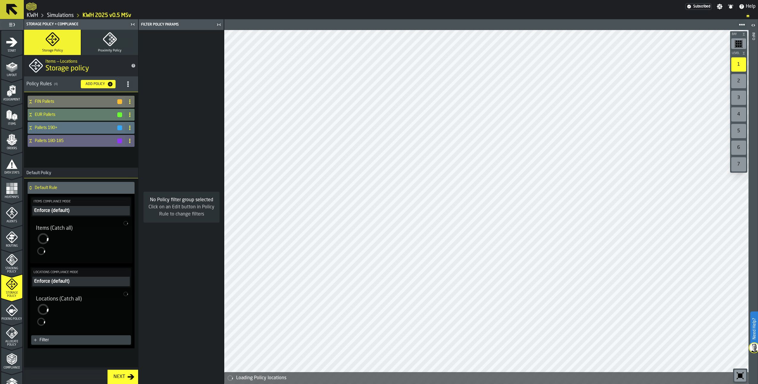
click at [9, 313] on icon "menu Picking Policy" at bounding box center [12, 310] width 12 height 12
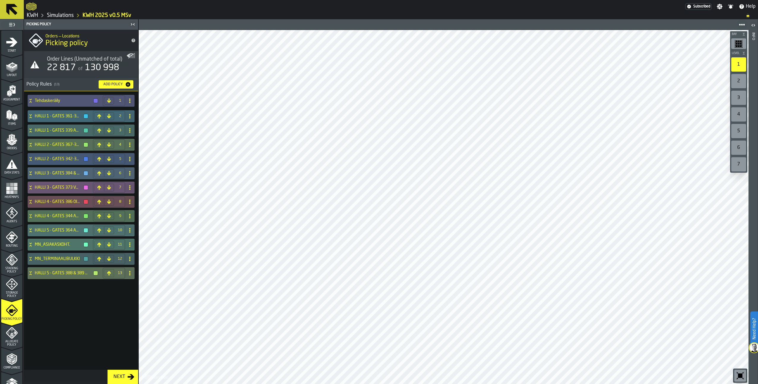
click at [128, 53] on icon "button-toggle-Show on Map" at bounding box center [131, 56] width 10 height 10
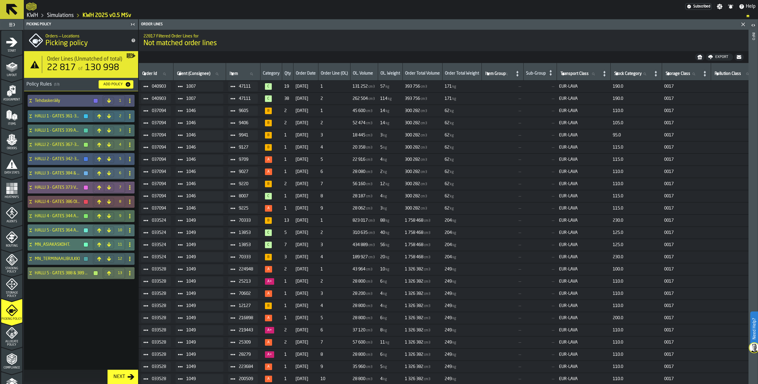
click at [56, 16] on link "Simulations" at bounding box center [60, 15] width 27 height 7
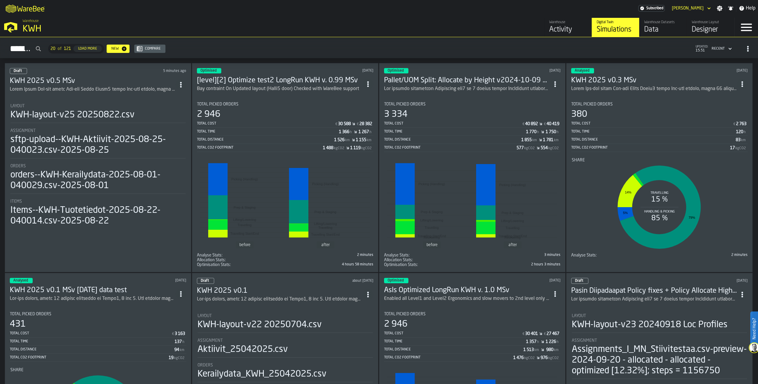
click at [657, 29] on div "Data" at bounding box center [664, 30] width 38 height 10
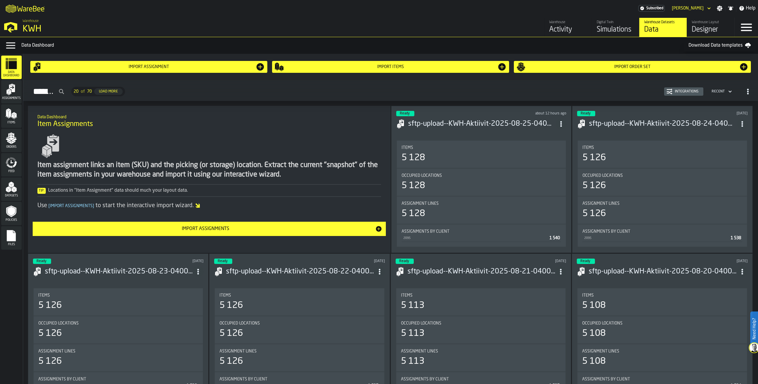
click at [14, 238] on rect "menu Files" at bounding box center [11, 238] width 9 height 4
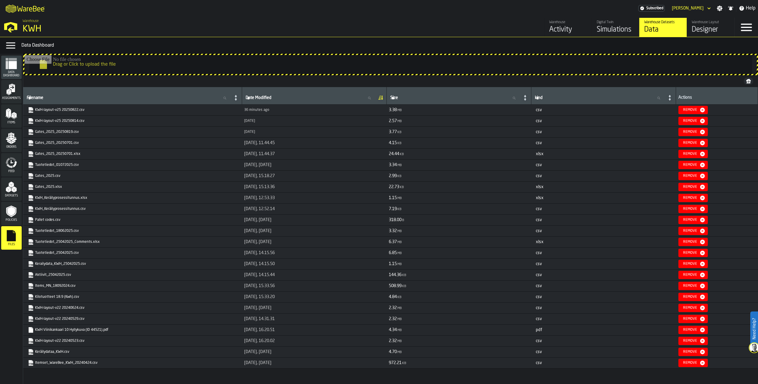
click at [15, 142] on polygon "menu Orders" at bounding box center [14, 143] width 4 height 4
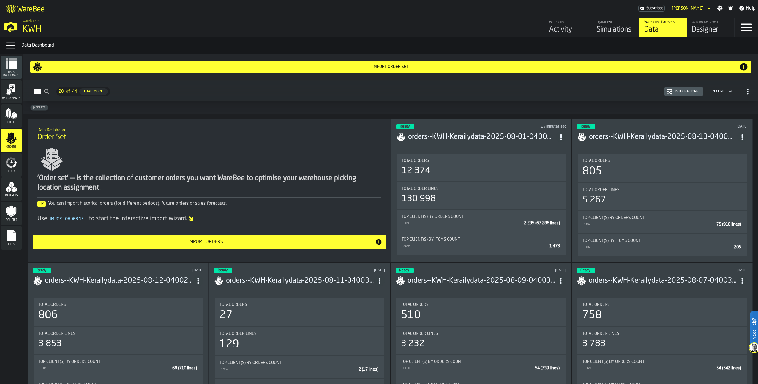
click at [527, 136] on h3 "orders--KWH-Kerailydata-2025-08-01-040029.csv-2025-08-01" at bounding box center [482, 137] width 148 height 10
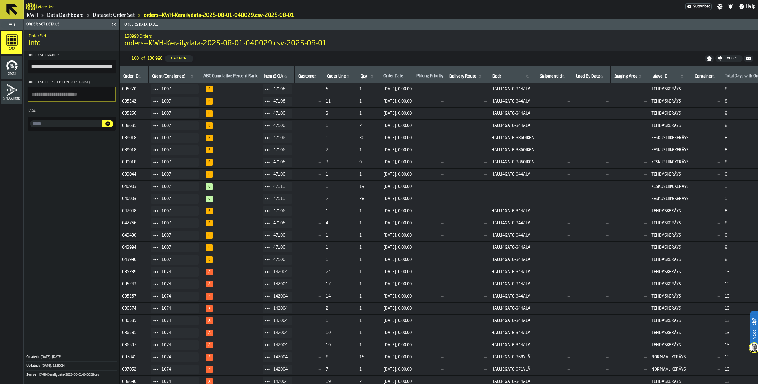
click at [72, 16] on link "Data Dashboard" at bounding box center [65, 15] width 37 height 7
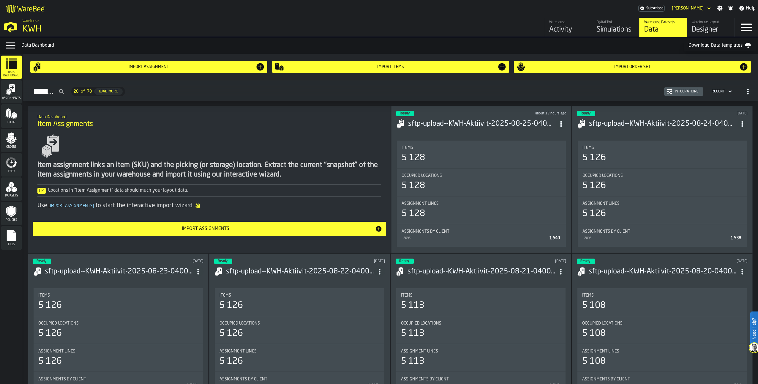
click at [15, 124] on span "Items" at bounding box center [11, 122] width 21 height 3
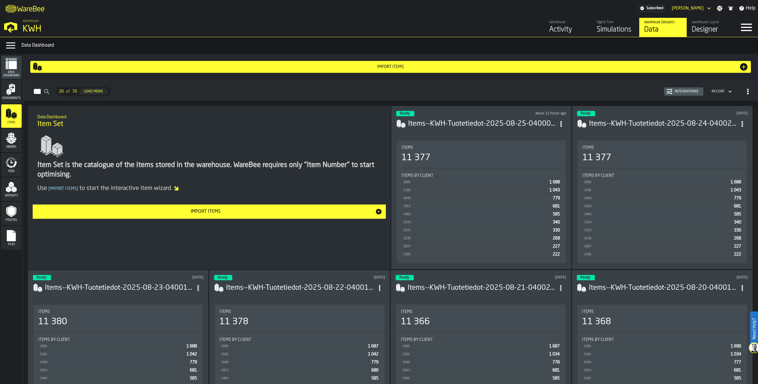
click at [12, 212] on icon "menu Policies" at bounding box center [11, 211] width 8 height 9
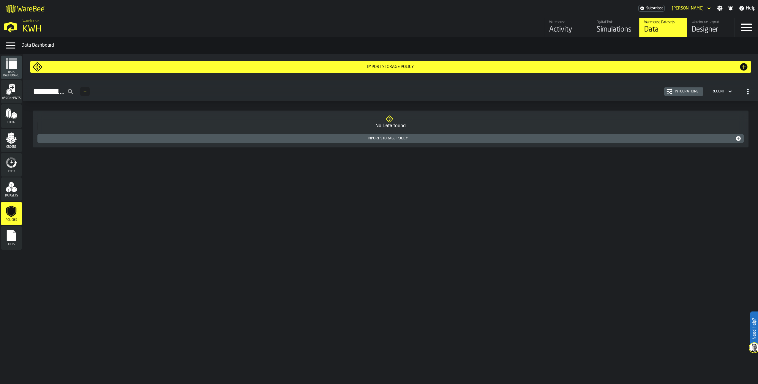
click at [13, 194] on div "Datasets" at bounding box center [11, 189] width 21 height 16
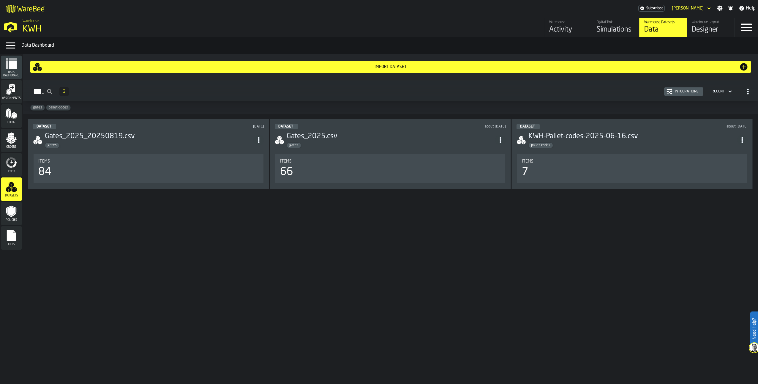
click at [259, 141] on circle "ItemListCard-DashboardItemContainer" at bounding box center [258, 139] width 1 height 1
click at [185, 137] on h3 "Gates_2025_20250819.csv" at bounding box center [149, 137] width 209 height 10
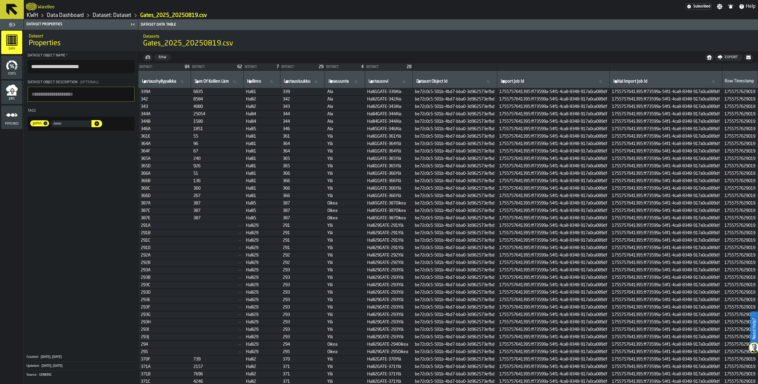
click at [76, 15] on link "Data Dashboard" at bounding box center [65, 15] width 37 height 7
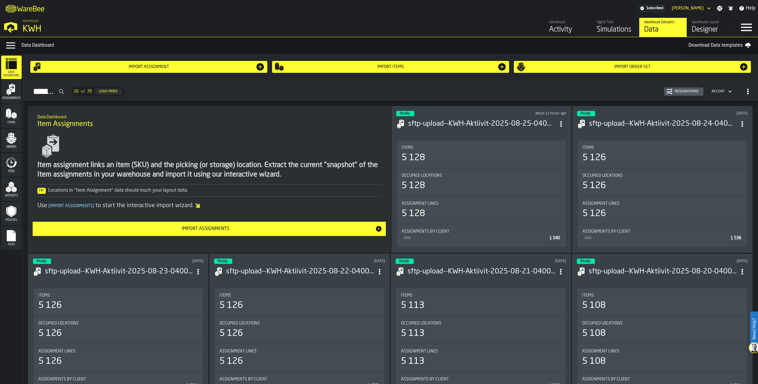
click at [10, 138] on icon "menu Orders" at bounding box center [9, 137] width 1 height 1
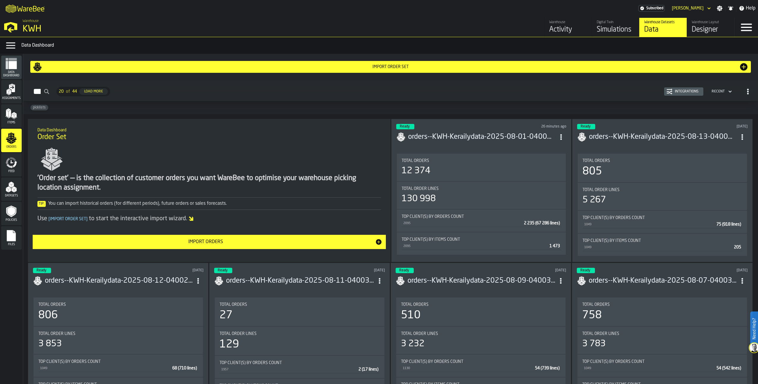
click at [676, 90] on div "Integrations" at bounding box center [687, 91] width 29 height 4
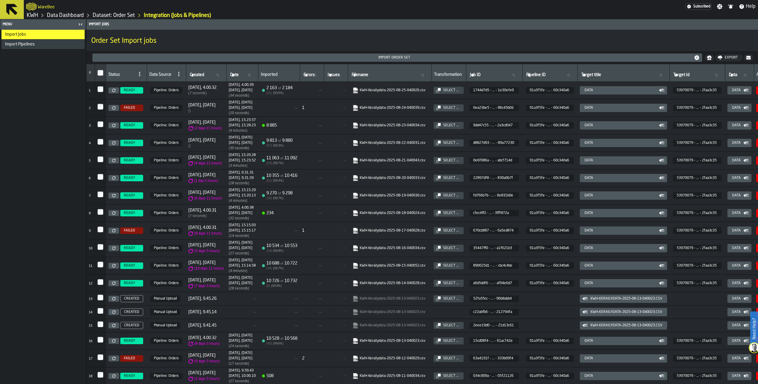
click at [34, 15] on link "KWH" at bounding box center [32, 15] width 11 height 7
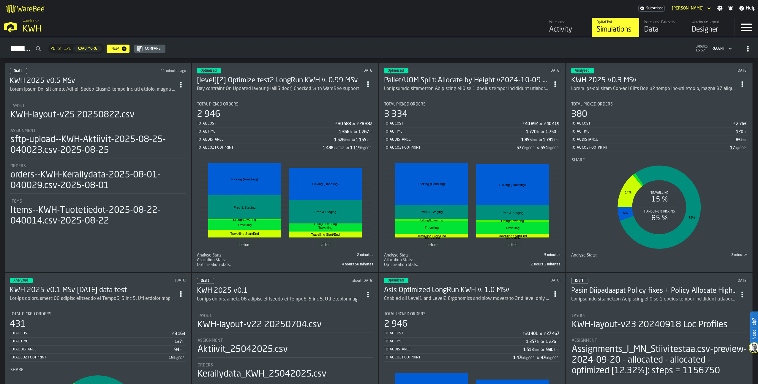
click at [136, 86] on div "ItemListCard-DashboardItemContainer" at bounding box center [93, 89] width 166 height 7
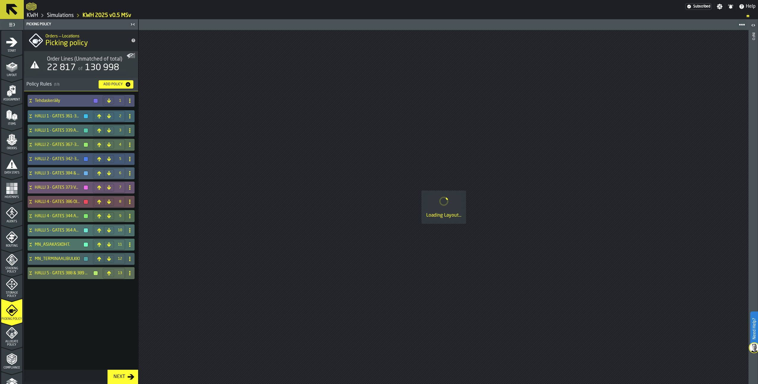
click at [15, 144] on icon "menu Orders" at bounding box center [12, 140] width 12 height 12
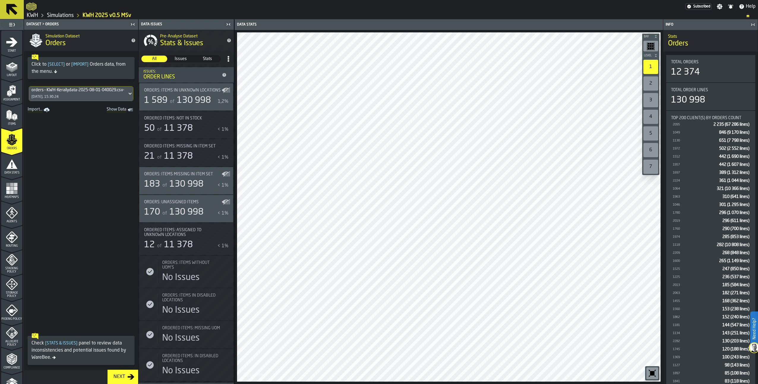
click at [0, 0] on icon "Show Data" at bounding box center [0, 0] width 0 height 0
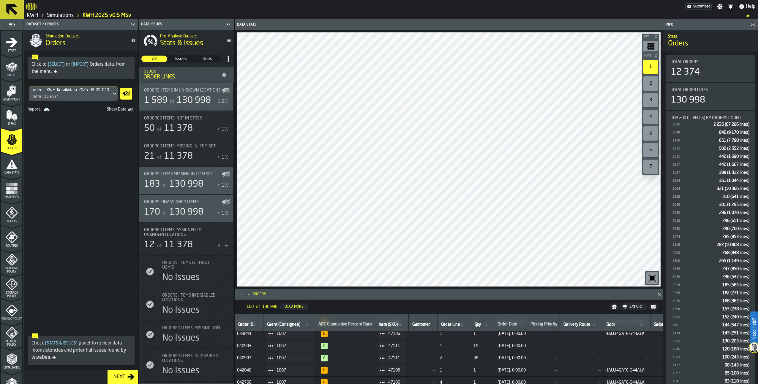
scroll to position [119, 0]
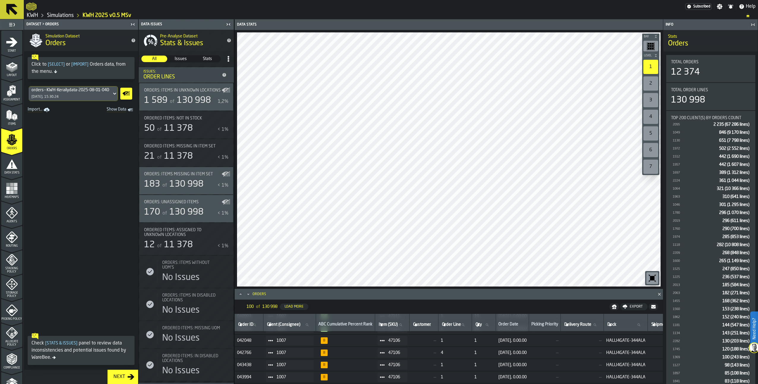
click at [14, 262] on icon "menu Stacking Policy" at bounding box center [12, 260] width 12 height 12
click at [9, 234] on icon "menu Routing" at bounding box center [12, 237] width 12 height 12
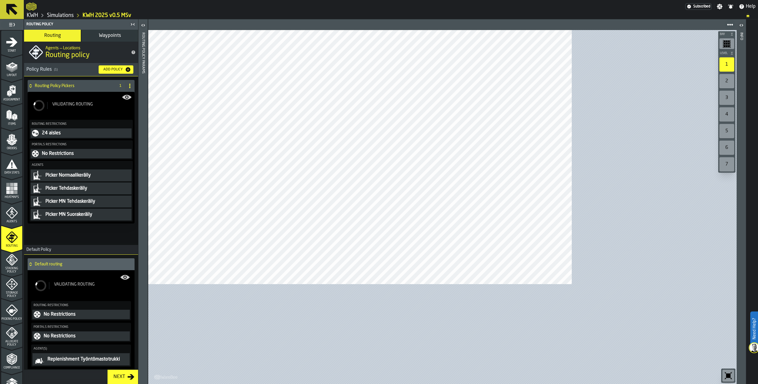
click at [10, 313] on icon "menu Picking Policy" at bounding box center [12, 310] width 12 height 12
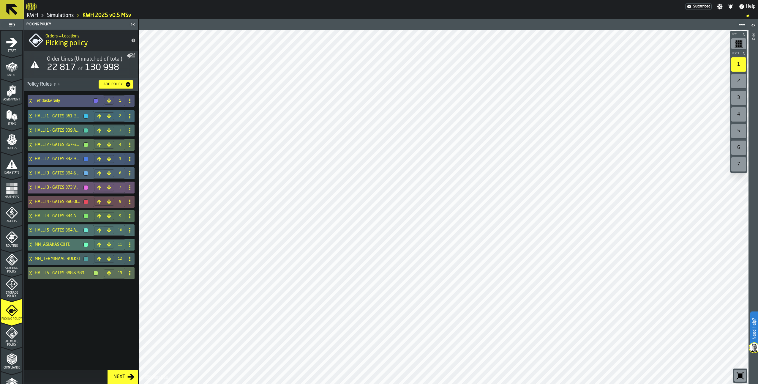
click at [133, 55] on polygon "button-toggle-Show on Map" at bounding box center [131, 55] width 7 height 5
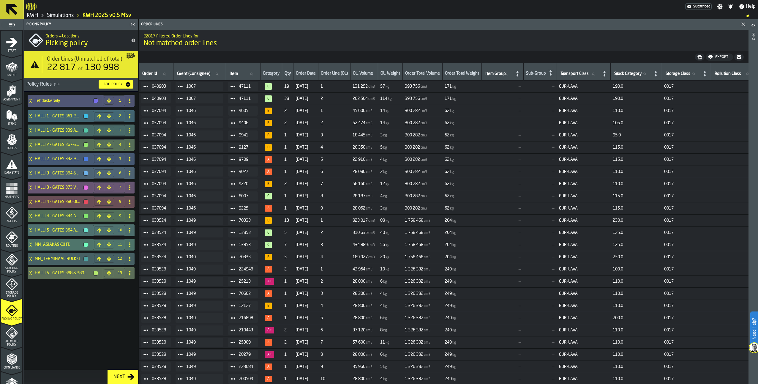
click at [129, 54] on rect "button-toggle-Show on Map" at bounding box center [130, 53] width 2 height 1
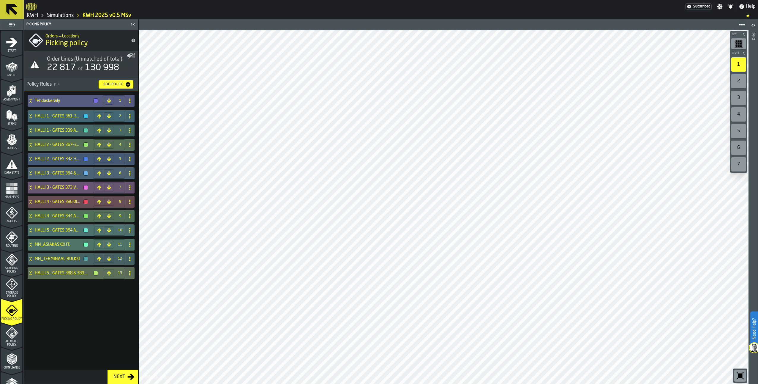
click at [30, 98] on icon at bounding box center [31, 100] width 6 height 5
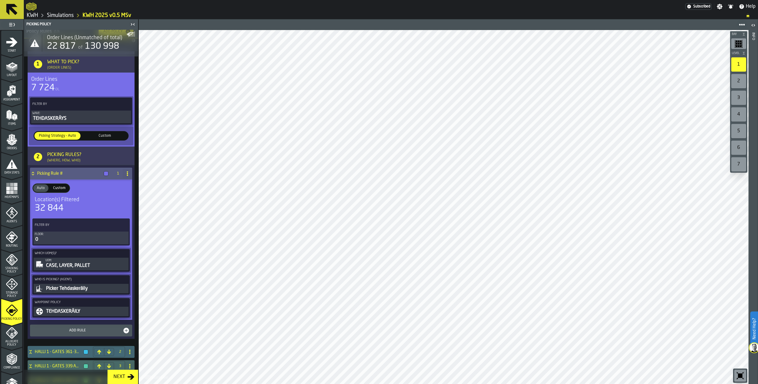
scroll to position [0, 0]
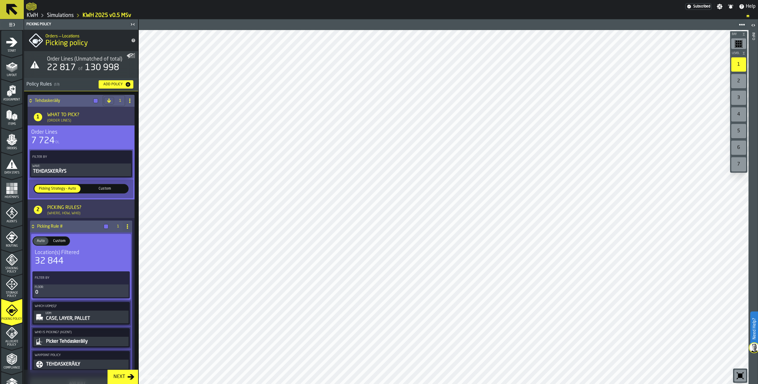
click at [62, 99] on h4 "Tehdaskeräily" at bounding box center [63, 100] width 56 height 5
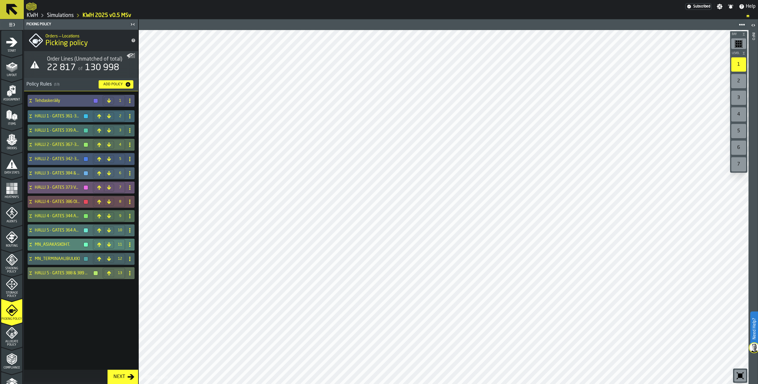
click at [30, 243] on icon at bounding box center [31, 244] width 6 height 5
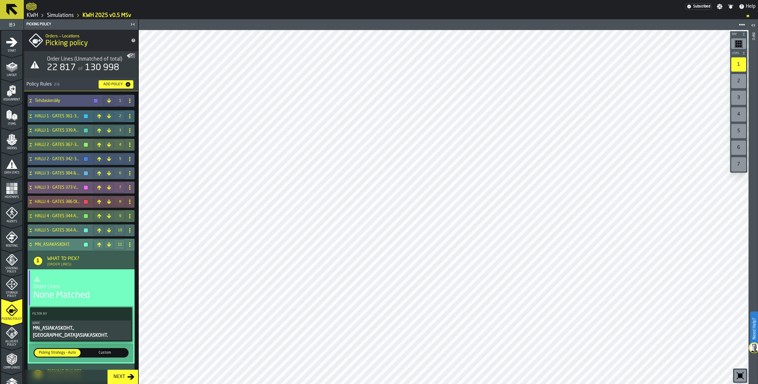
click at [32, 244] on icon at bounding box center [31, 244] width 6 height 5
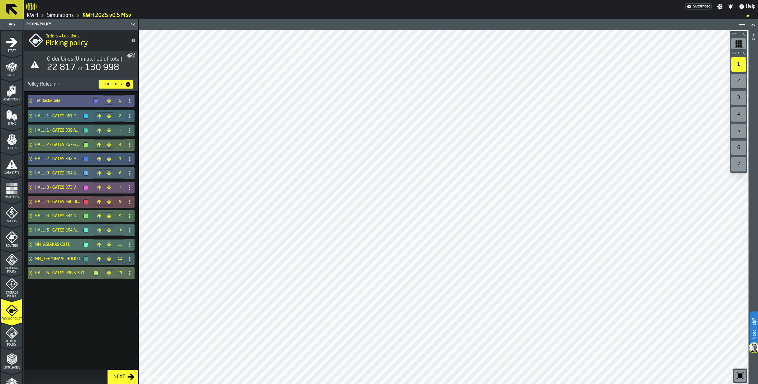
click at [32, 99] on icon at bounding box center [31, 100] width 6 height 5
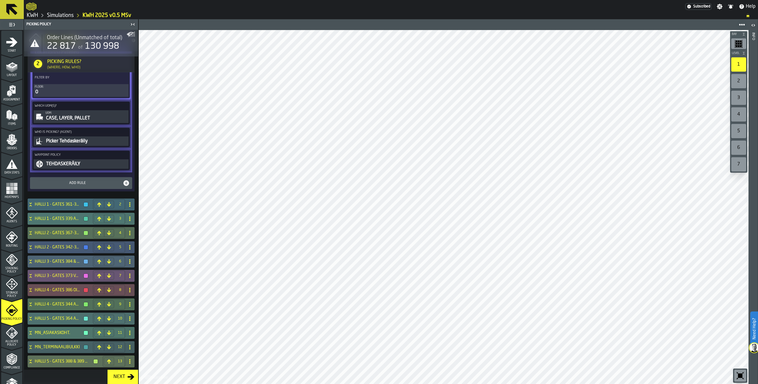
scroll to position [202, 0]
click at [31, 331] on icon at bounding box center [31, 333] width 6 height 5
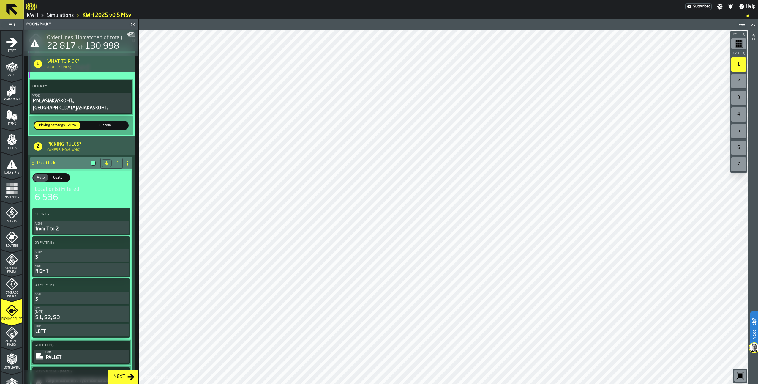
scroll to position [499, 0]
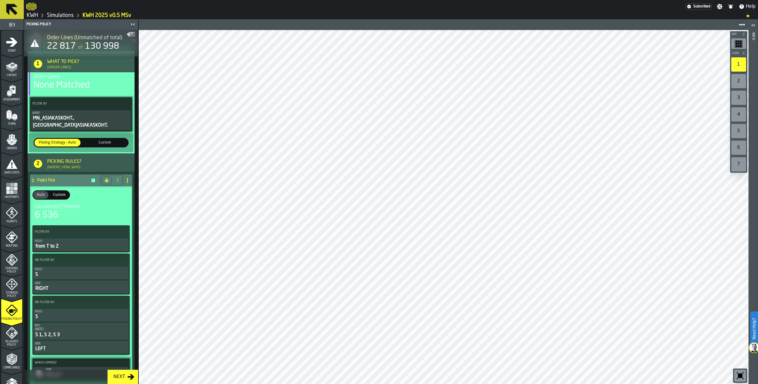
click at [32, 183] on icon at bounding box center [33, 180] width 6 height 5
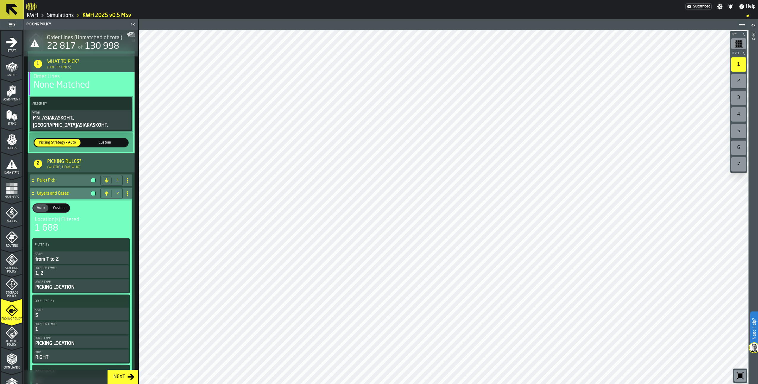
click at [35, 194] on icon at bounding box center [33, 193] width 6 height 5
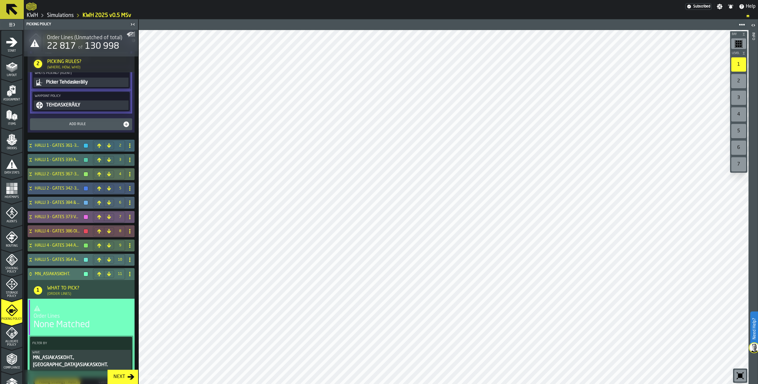
scroll to position [140, 0]
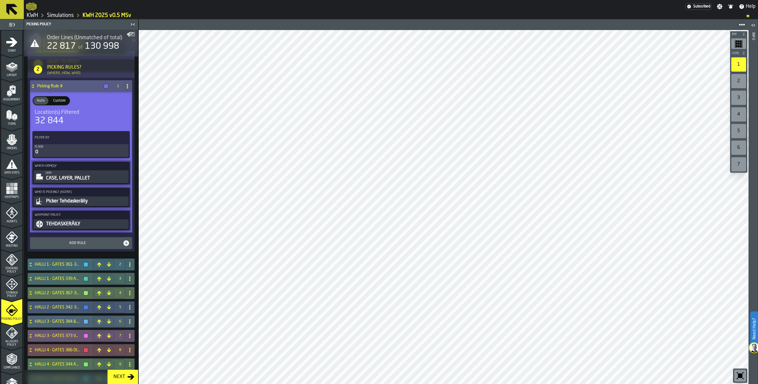
click at [34, 85] on icon at bounding box center [33, 86] width 6 height 5
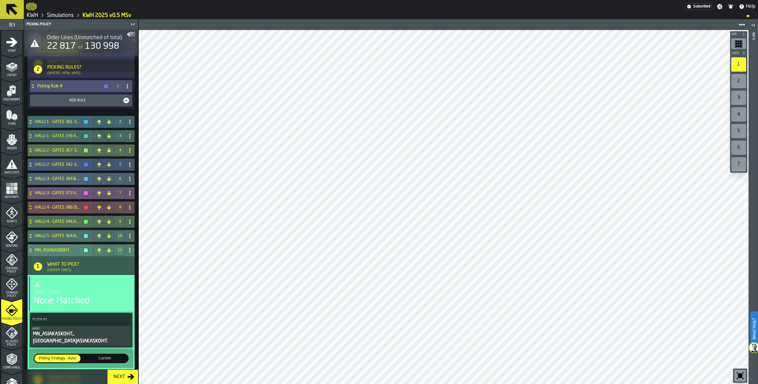
click at [31, 251] on icon at bounding box center [31, 250] width 6 height 5
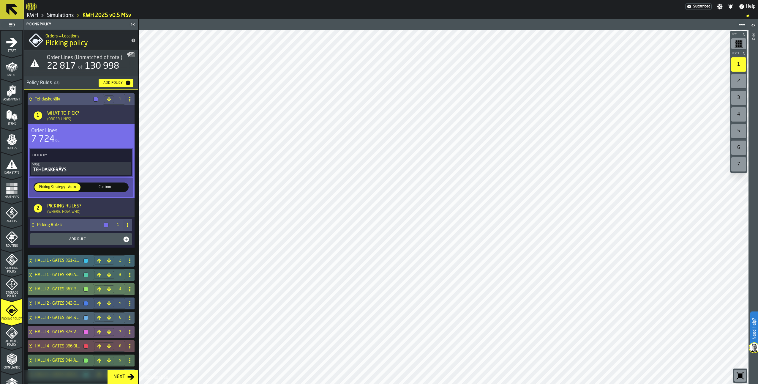
scroll to position [0, 0]
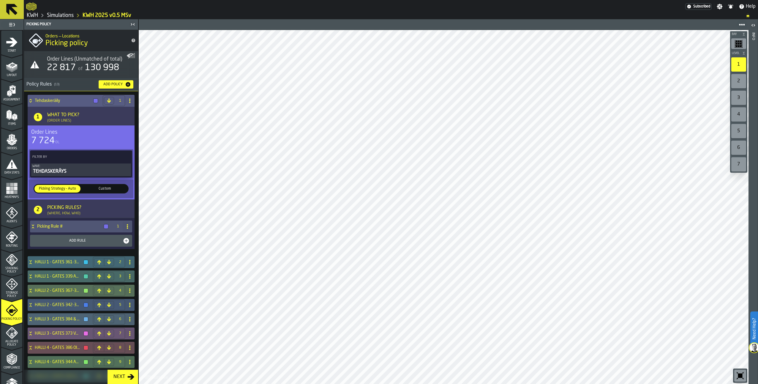
click at [32, 101] on icon at bounding box center [31, 100] width 6 height 5
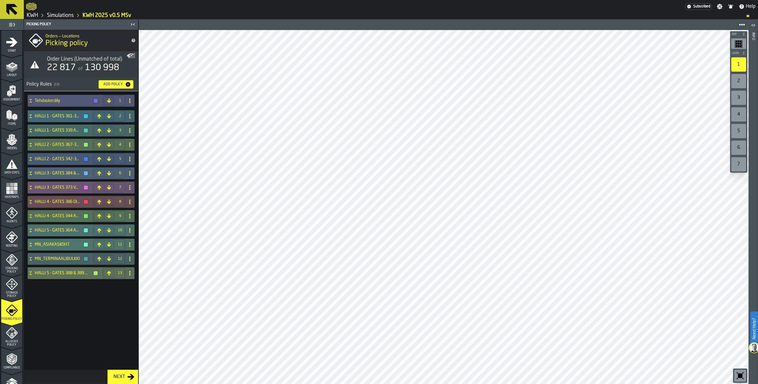
click at [65, 18] on link "Simulations" at bounding box center [60, 15] width 27 height 7
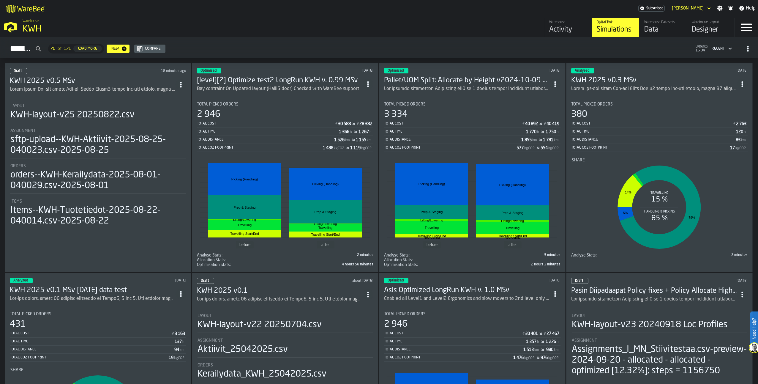
click at [81, 116] on div "KWH-layout-v25 20250822.csv" at bounding box center [72, 115] width 124 height 11
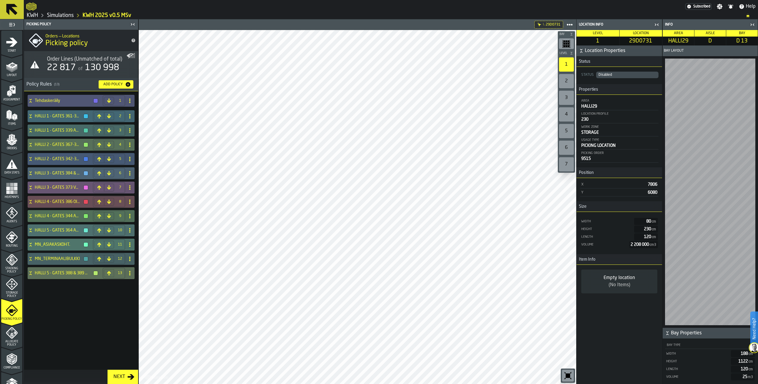
click at [34, 16] on link "KWH" at bounding box center [32, 15] width 11 height 7
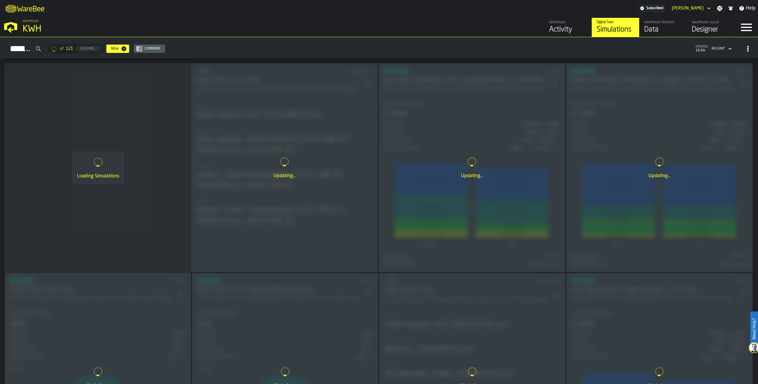
click at [707, 29] on div "Designer" at bounding box center [711, 30] width 38 height 10
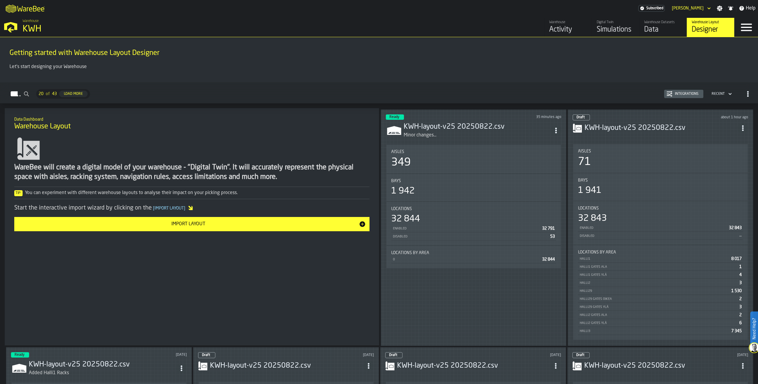
click at [556, 128] on icon "ItemListCard-DashboardItemContainer" at bounding box center [556, 131] width 6 height 6
click at [542, 171] on div "Edit in Designer" at bounding box center [542, 169] width 33 height 7
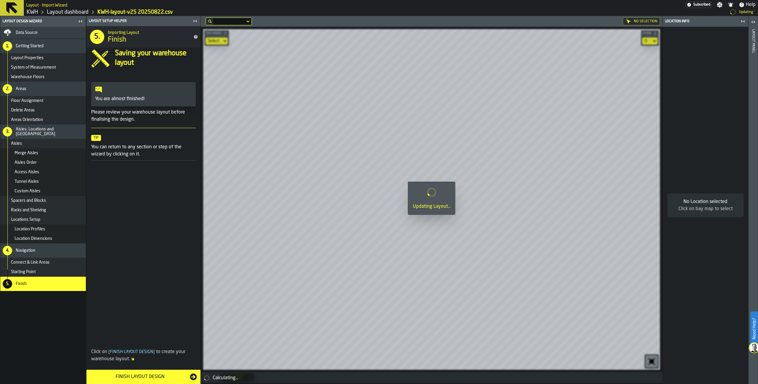
click at [35, 35] on span "Data Source" at bounding box center [27, 32] width 22 height 5
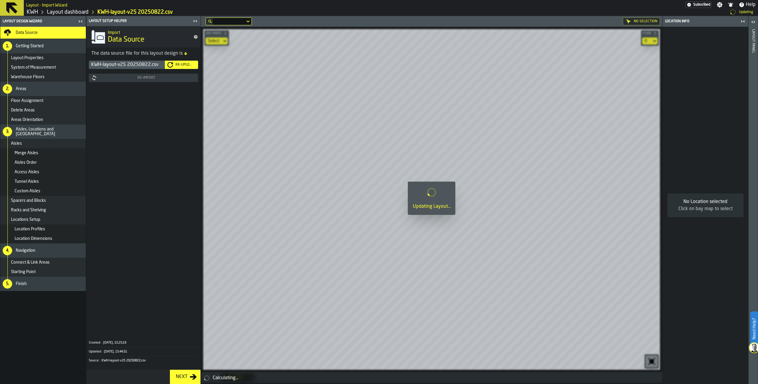
click at [185, 62] on div "Re-Upload" at bounding box center [181, 65] width 29 height 6
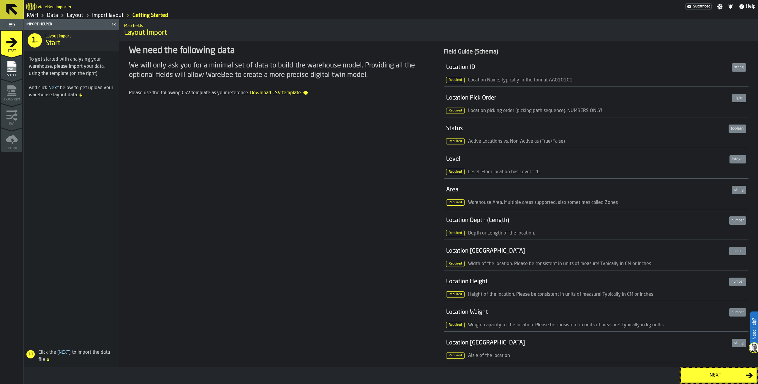
click at [738, 374] on div "Next" at bounding box center [715, 375] width 61 height 7
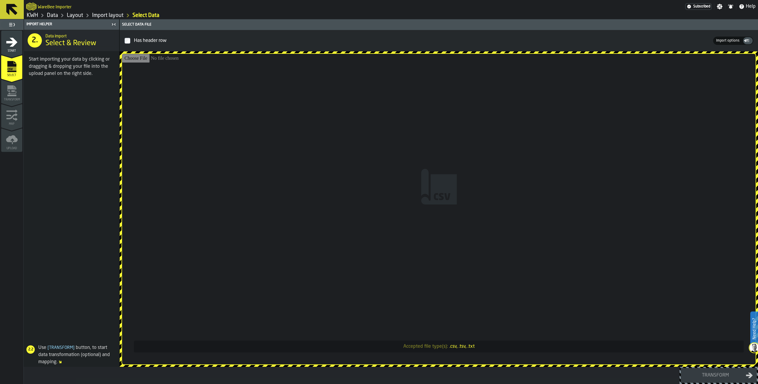
type input "**********"
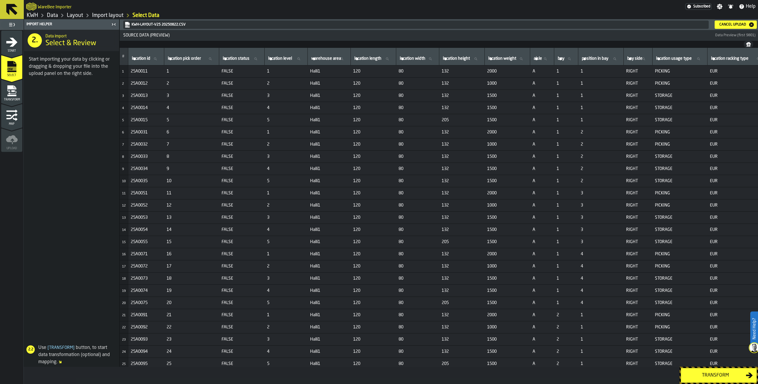
click at [716, 376] on div "Transform" at bounding box center [715, 375] width 61 height 7
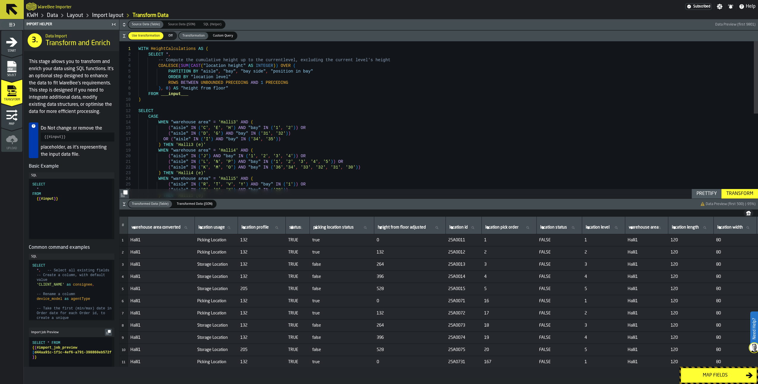
click at [714, 376] on div "Map fields" at bounding box center [715, 375] width 61 height 7
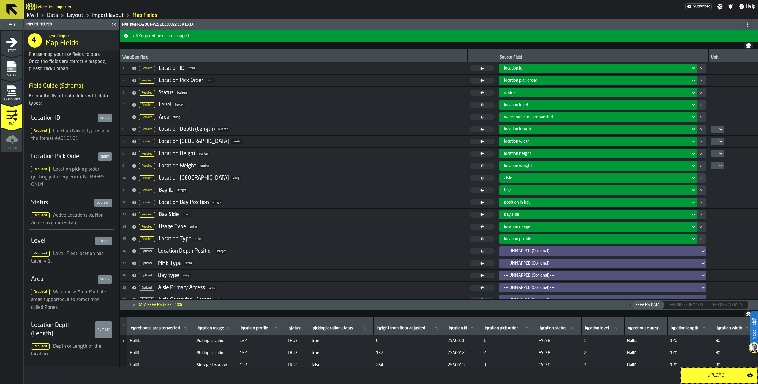
click at [714, 376] on div "Upload" at bounding box center [716, 375] width 62 height 7
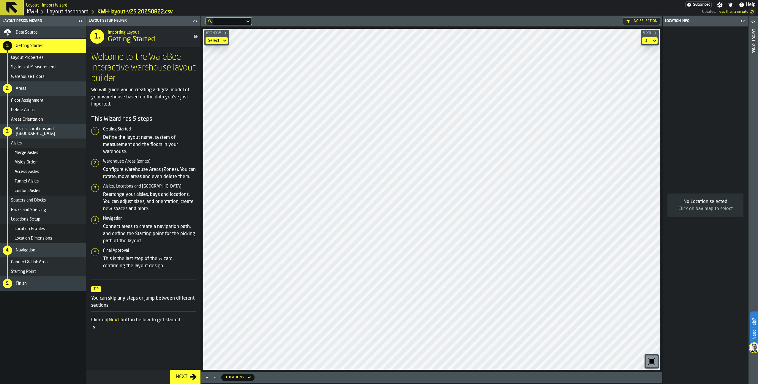
click at [183, 377] on div "Next" at bounding box center [182, 376] width 16 height 7
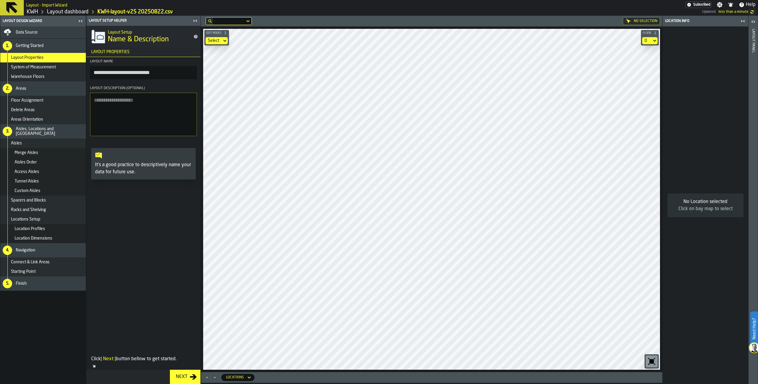
click at [183, 376] on div "Next" at bounding box center [182, 376] width 16 height 7
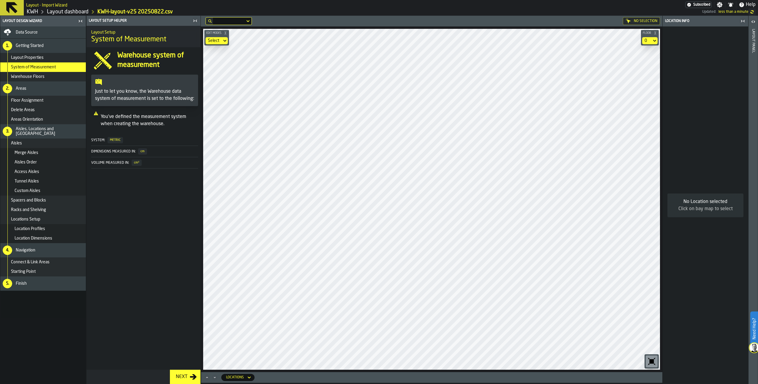
click at [183, 376] on div "Next" at bounding box center [182, 376] width 16 height 7
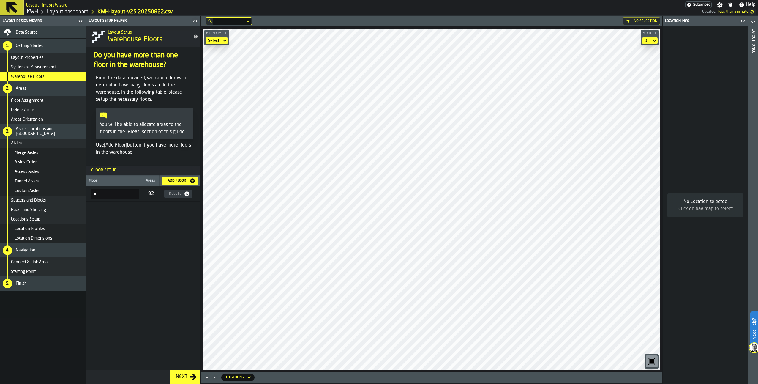
click at [38, 58] on span "Layout Properties" at bounding box center [27, 57] width 33 height 5
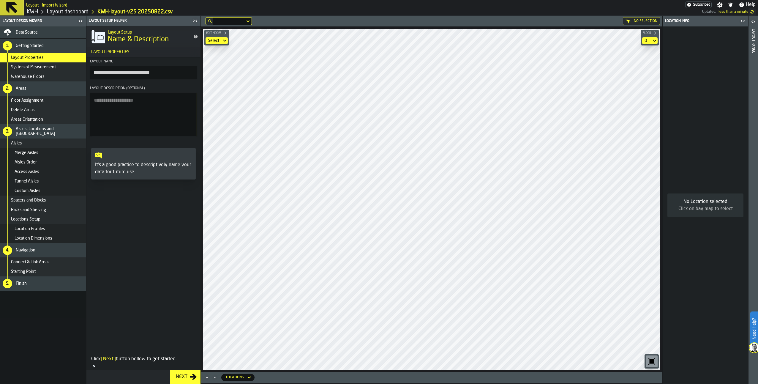
click at [122, 109] on textarea "Layout Description (Optional)" at bounding box center [143, 114] width 107 height 43
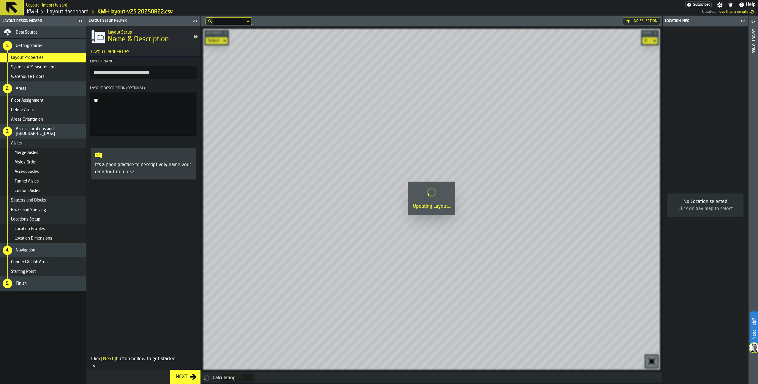
type textarea "*"
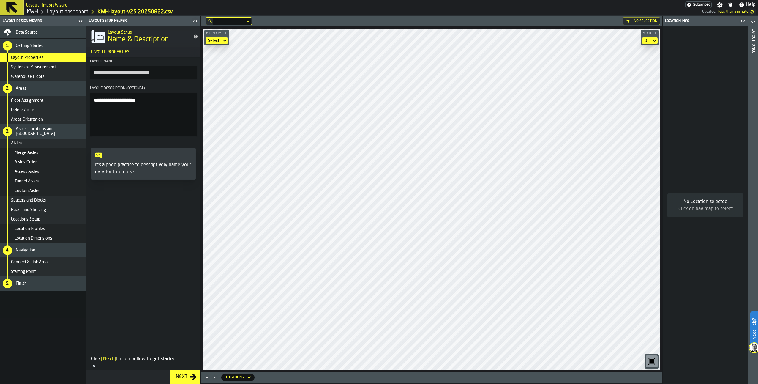
click at [124, 101] on textarea "**********" at bounding box center [143, 114] width 107 height 43
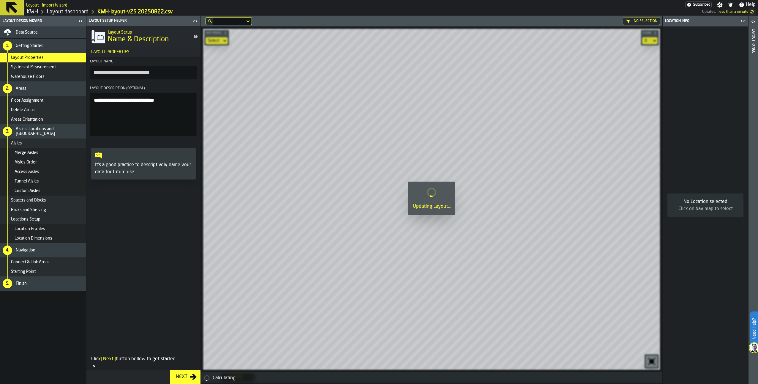
type textarea "**********"
click at [176, 380] on div "Next" at bounding box center [182, 376] width 16 height 7
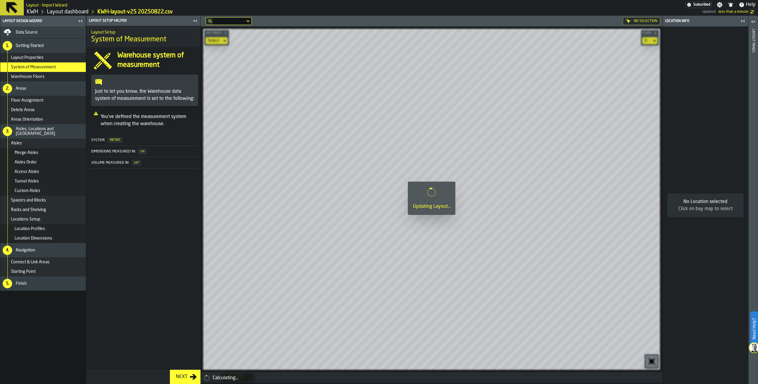
click at [181, 372] on button "Next" at bounding box center [185, 377] width 31 height 14
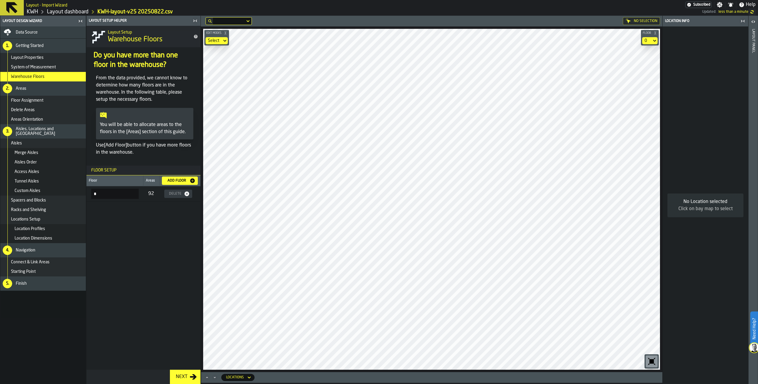
click at [41, 285] on div "Finish" at bounding box center [50, 283] width 68 height 5
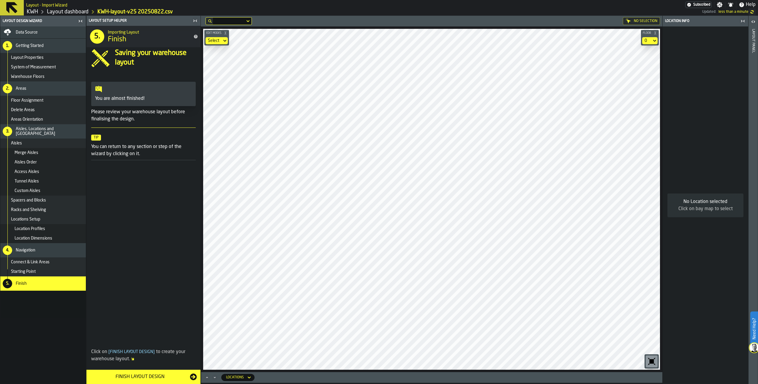
click at [130, 374] on div "Finish Layout Design" at bounding box center [140, 376] width 100 height 7
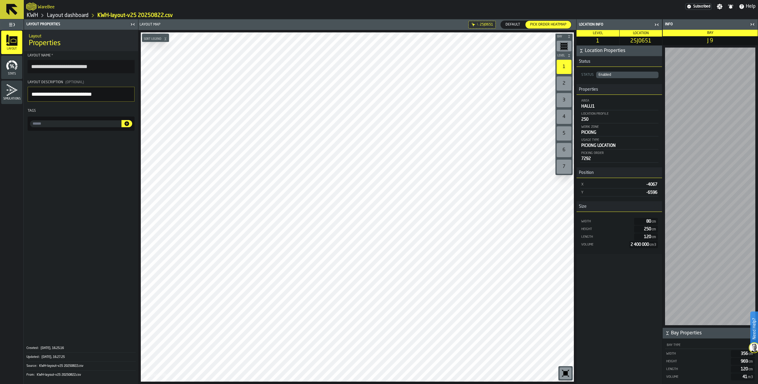
click at [8, 66] on icon "menu Stats" at bounding box center [7, 66] width 3 height 8
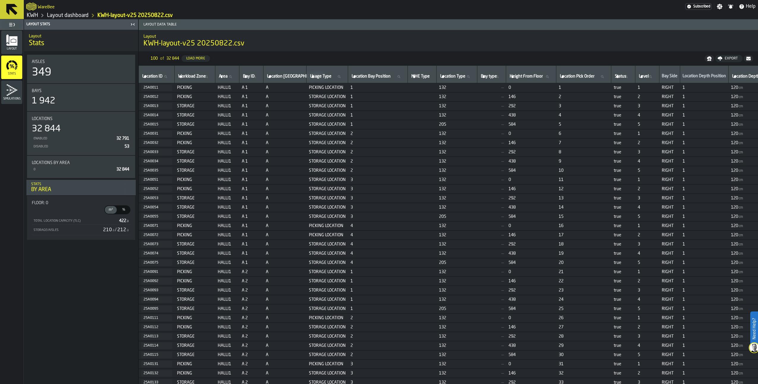
click at [9, 94] on icon "menu Simulations" at bounding box center [12, 90] width 12 height 12
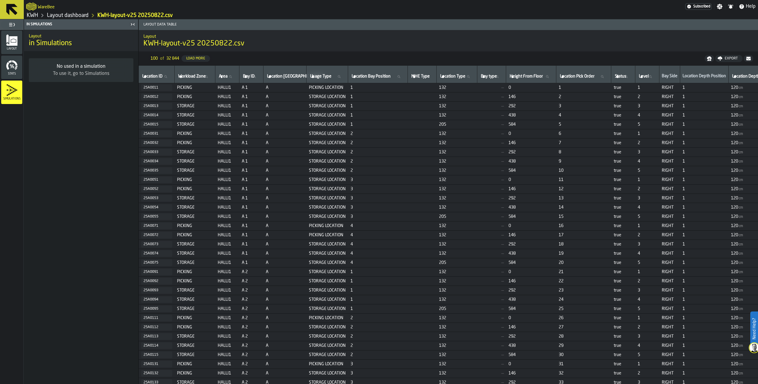
click at [35, 14] on link "KWH" at bounding box center [32, 15] width 11 height 7
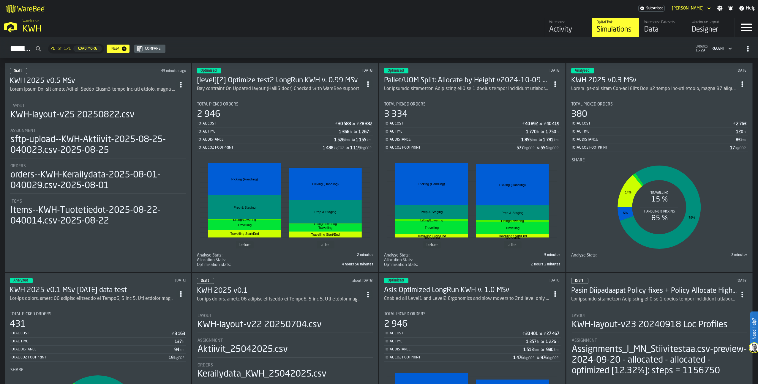
click at [151, 86] on div "ItemListCard-DashboardItemContainer" at bounding box center [93, 89] width 166 height 7
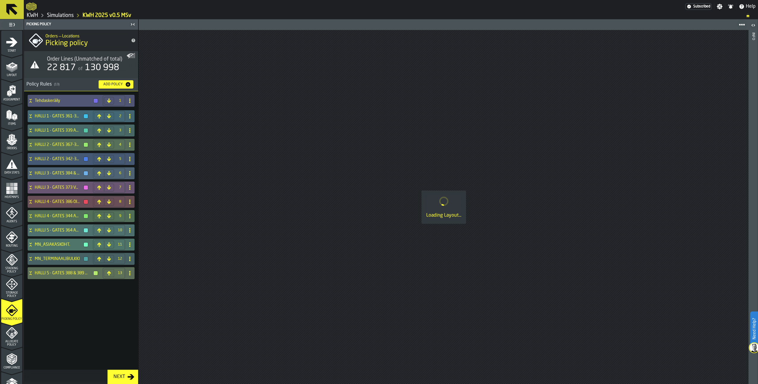
click at [6, 71] on icon "menu Layout" at bounding box center [12, 67] width 12 height 12
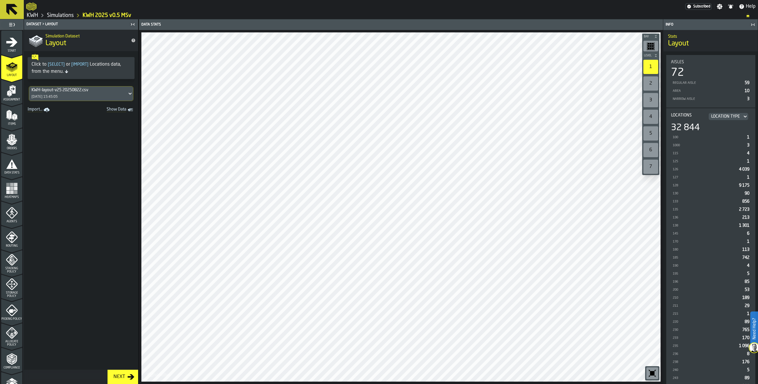
click at [53, 92] on div "KWH-layout-v25 20250822.csv" at bounding box center [78, 90] width 93 height 5
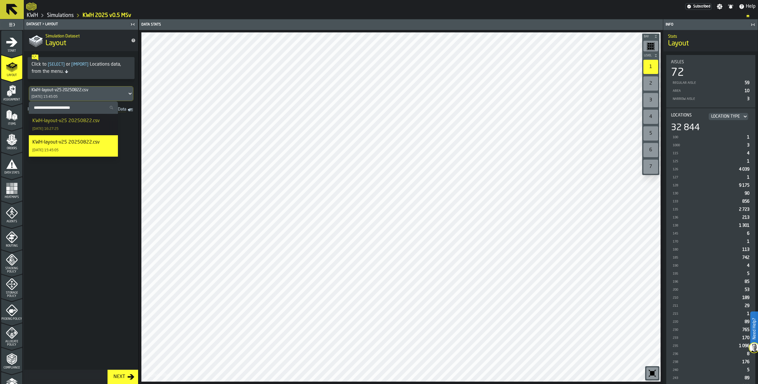
click at [54, 120] on div "KWH-layout-v25 20250822.csv" at bounding box center [65, 120] width 67 height 7
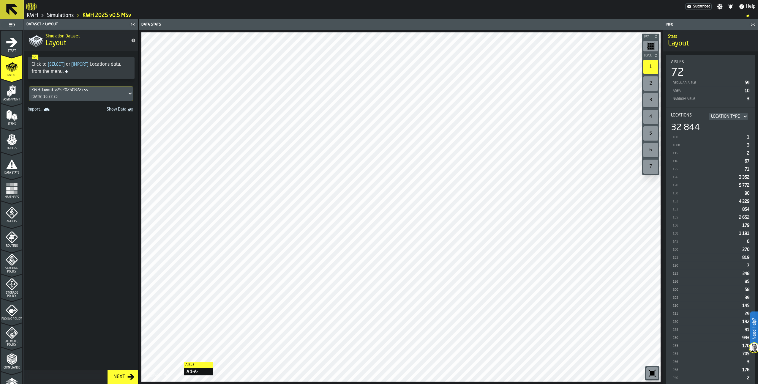
click at [7, 93] on polygon "menu Assignment" at bounding box center [8, 94] width 2 height 4
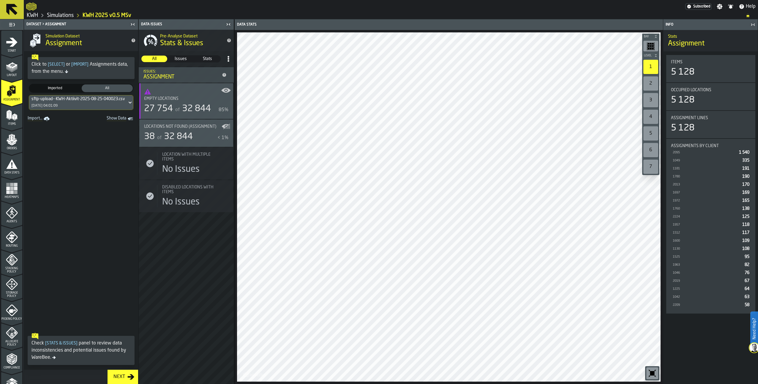
click at [225, 125] on div "Locations not found (Assignment)" at bounding box center [186, 126] width 84 height 5
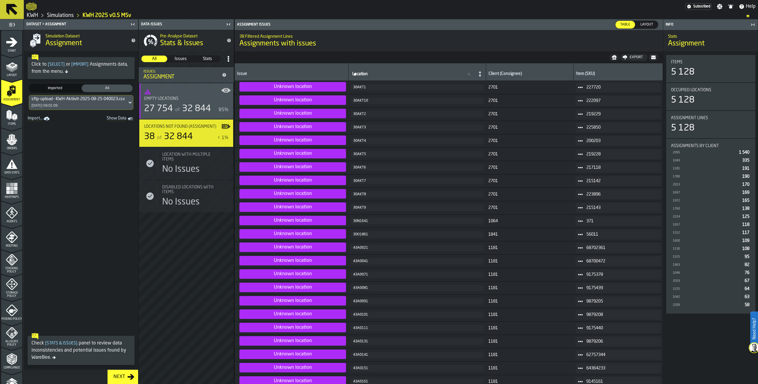
click at [15, 71] on icon "menu Layout" at bounding box center [12, 67] width 12 height 12
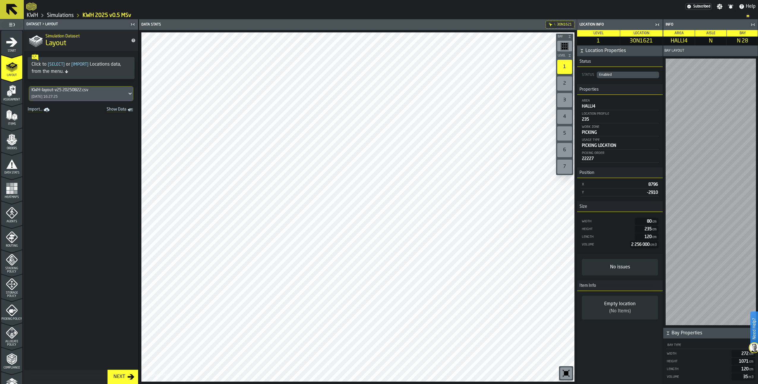
click at [64, 15] on link "Simulations" at bounding box center [60, 15] width 27 height 7
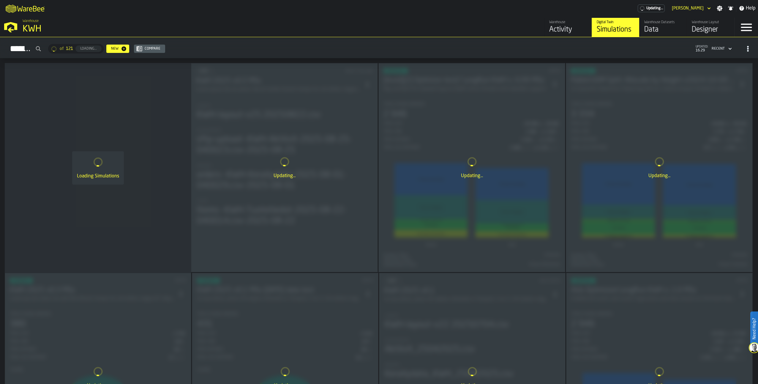
click at [702, 25] on div "Warehouse Layout Designer" at bounding box center [711, 27] width 38 height 14
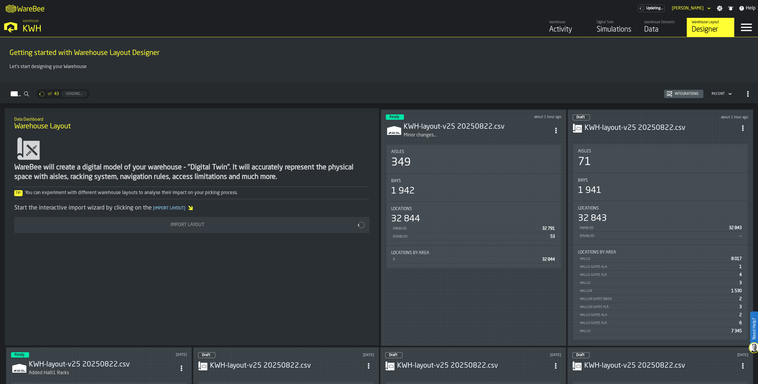
click at [557, 130] on circle "ItemListCard-DashboardItemContainer" at bounding box center [555, 130] width 1 height 1
click at [545, 170] on div "Edit in Designer" at bounding box center [542, 169] width 33 height 7
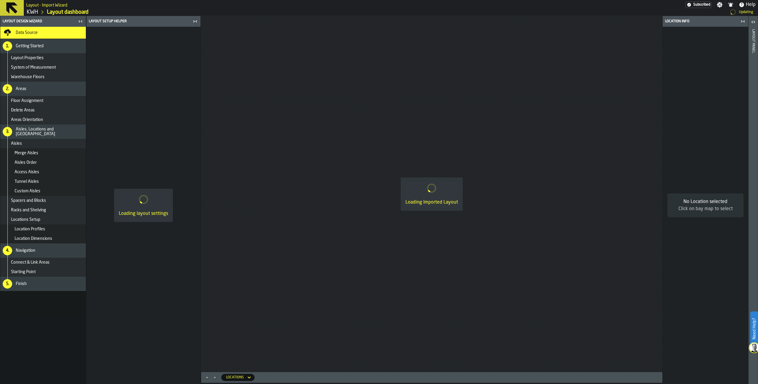
drag, startPoint x: 48, startPoint y: 212, endPoint x: 180, endPoint y: 289, distance: 152.8
click at [180, 289] on div "Loading layout settings" at bounding box center [143, 205] width 114 height 357
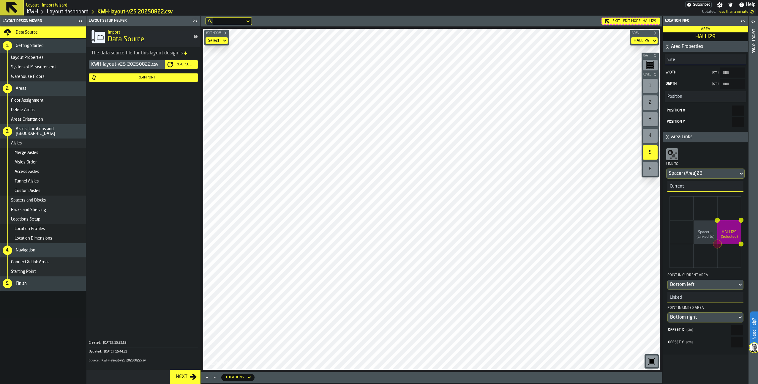
type input "****"
type input "***"
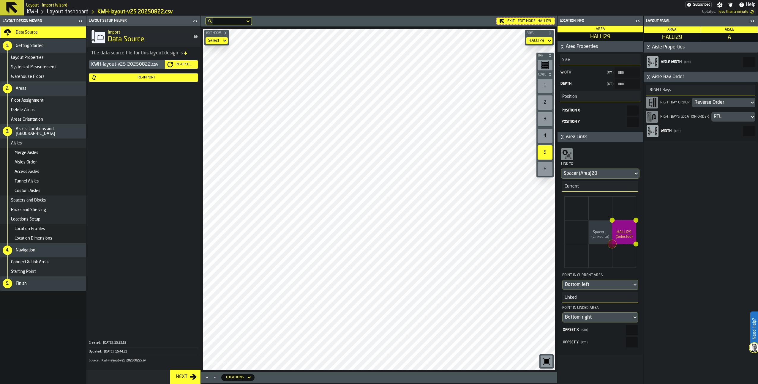
click at [730, 116] on div "RTL" at bounding box center [730, 116] width 33 height 7
click at [665, 132] on div "LTR" at bounding box center [701, 131] width 102 height 7
click at [189, 193] on main "Layout Design Wizard Data Source 1. Getting Started Layout Properties System of…" at bounding box center [379, 200] width 758 height 368
click at [547, 86] on div "1" at bounding box center [545, 86] width 15 height 14
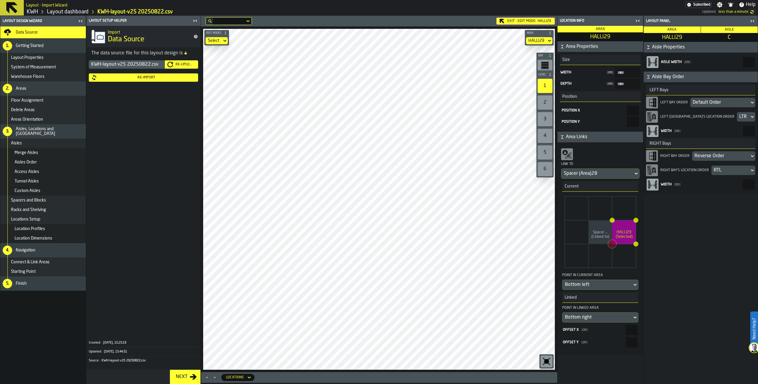
click at [700, 101] on div "Default Order" at bounding box center [720, 102] width 54 height 7
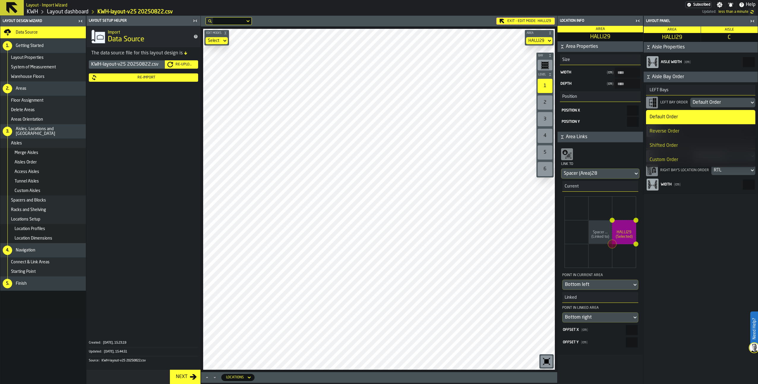
click at [662, 132] on div "Reverse Order" at bounding box center [701, 131] width 102 height 7
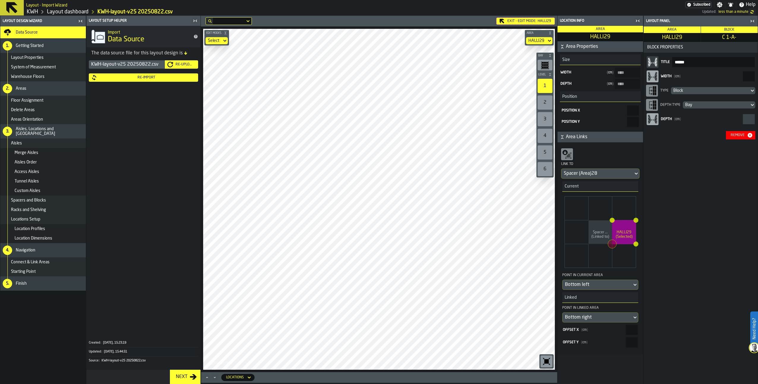
click at [735, 135] on div "Remove" at bounding box center [738, 135] width 19 height 4
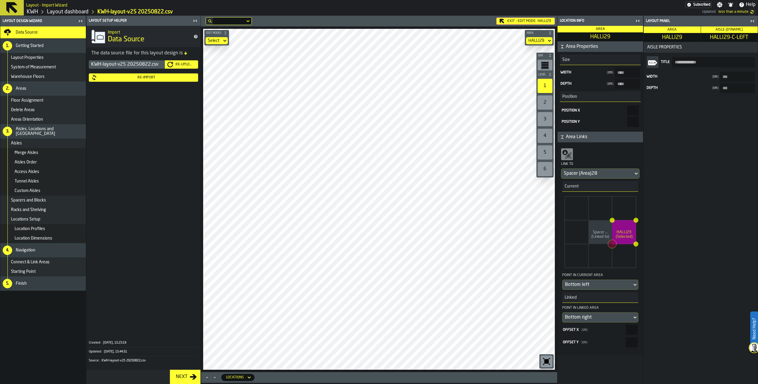
click at [612, 243] on circle at bounding box center [612, 244] width 9 height 9
click at [224, 40] on icon at bounding box center [225, 40] width 6 height 7
click at [220, 65] on div "Link" at bounding box center [224, 65] width 31 height 7
drag, startPoint x: 628, startPoint y: 344, endPoint x: 645, endPoint y: 343, distance: 16.9
click at [645, 344] on aside "**********" at bounding box center [658, 200] width 201 height 368
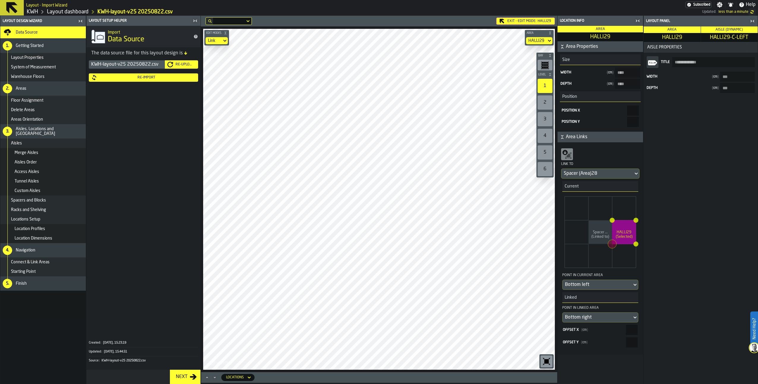
type input "*"
type input "****"
type input "*"
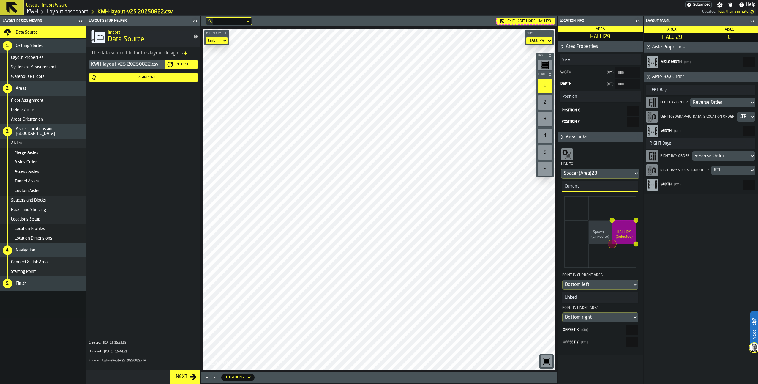
click at [723, 174] on div "RTL" at bounding box center [731, 171] width 38 height 10
click at [665, 184] on div "LTR" at bounding box center [701, 184] width 102 height 7
click at [728, 170] on div "LTR" at bounding box center [730, 170] width 33 height 7
click at [662, 199] on div "RTL" at bounding box center [701, 199] width 102 height 7
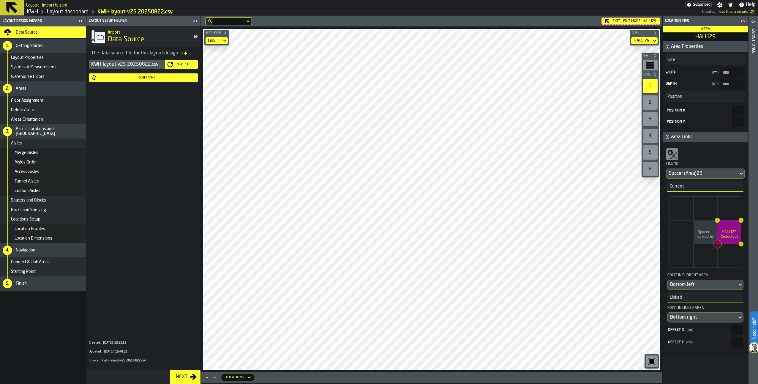
click at [613, 21] on div "Exit - Edit Mode: HALLI29" at bounding box center [631, 21] width 59 height 7
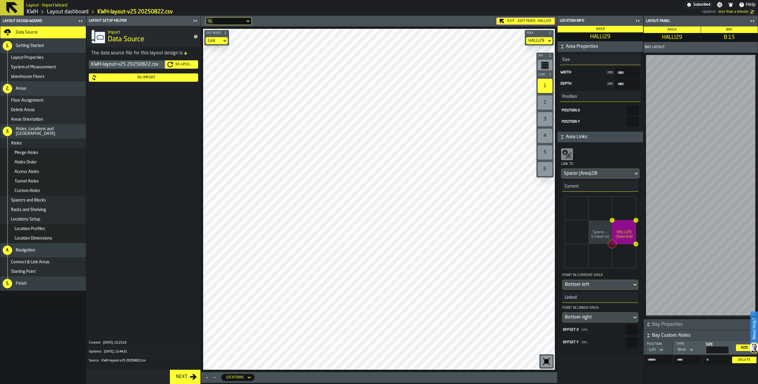
click at [21, 46] on span "Getting Started" at bounding box center [30, 45] width 28 height 5
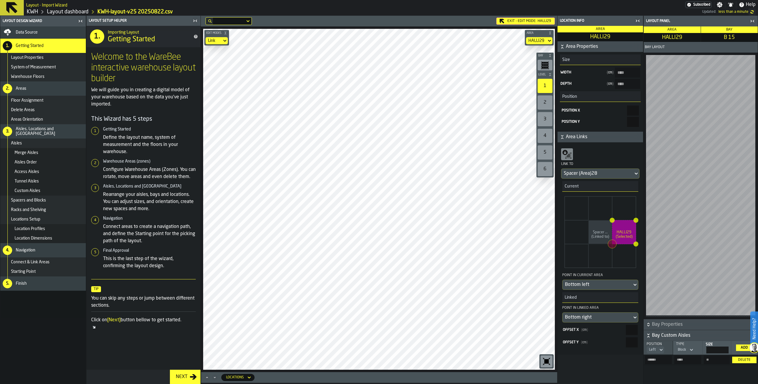
click at [30, 32] on span "Data Source" at bounding box center [27, 32] width 22 height 5
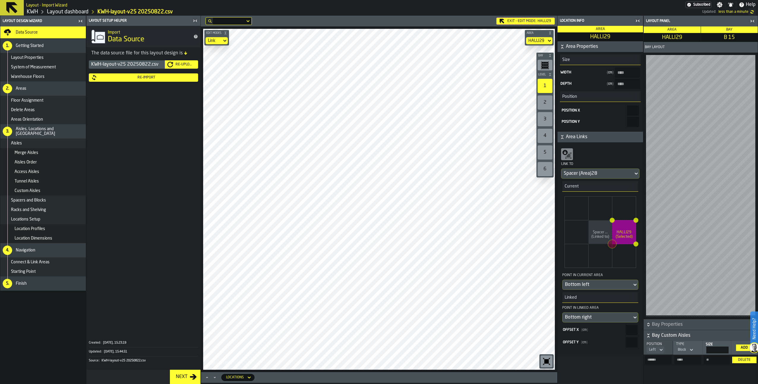
click at [181, 64] on div "Re-Upload" at bounding box center [184, 64] width 23 height 4
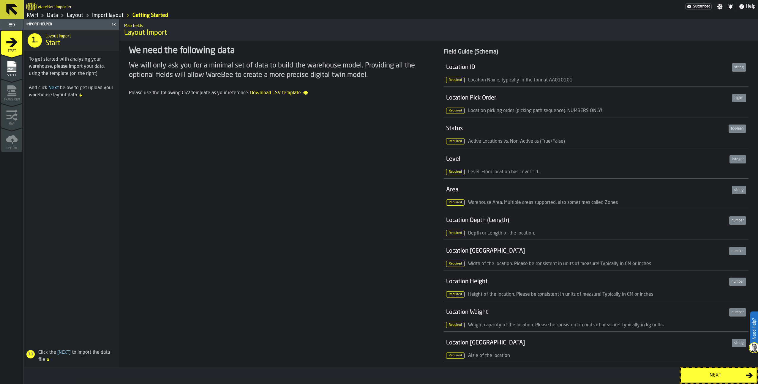
click at [723, 374] on div "Next" at bounding box center [715, 375] width 61 height 7
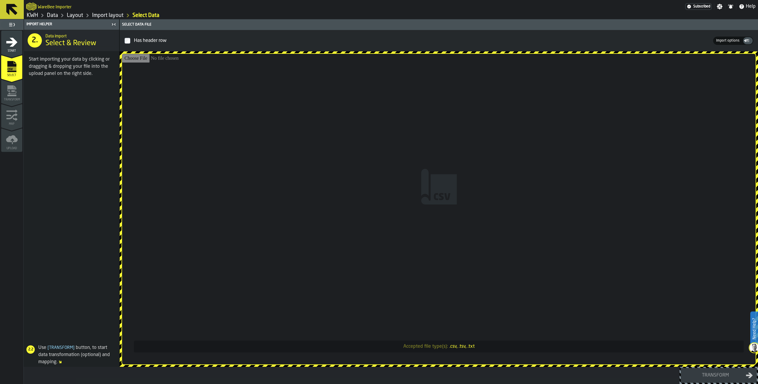
type input "**********"
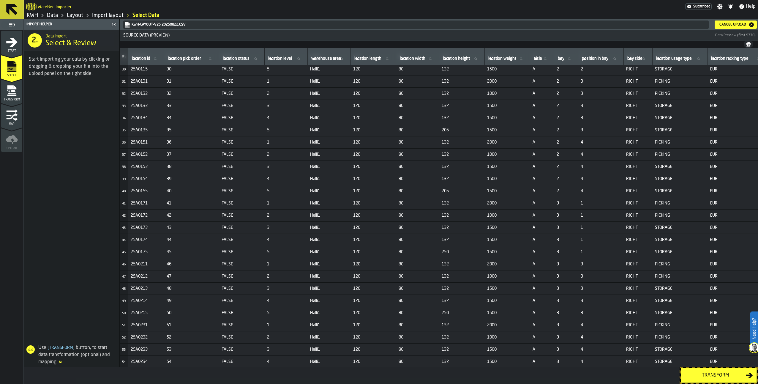
scroll to position [357, 0]
click at [710, 374] on div "Transform" at bounding box center [715, 375] width 61 height 7
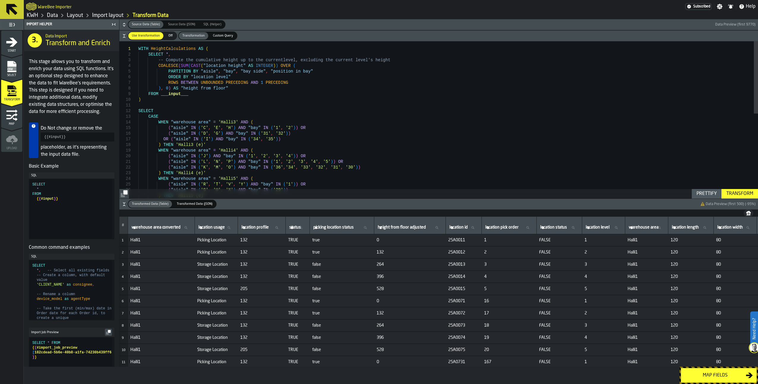
click at [15, 122] on div "Map" at bounding box center [11, 117] width 21 height 16
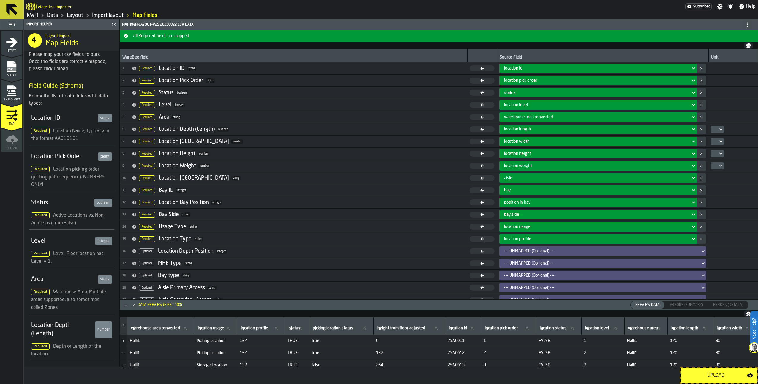
click at [507, 90] on div "status" at bounding box center [596, 92] width 189 height 7
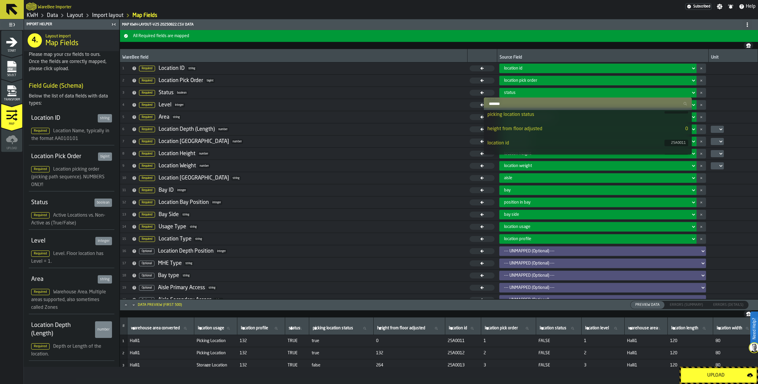
scroll to position [89, 0]
click at [505, 143] on div "location status" at bounding box center [576, 142] width 177 height 7
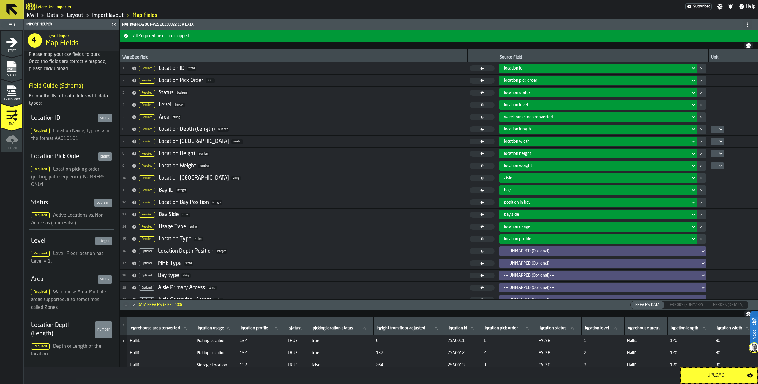
click at [723, 374] on div "Upload" at bounding box center [716, 375] width 62 height 7
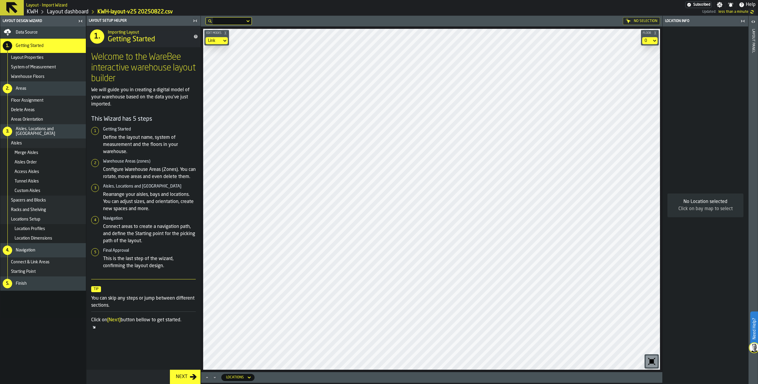
click at [184, 375] on div "Next" at bounding box center [182, 376] width 16 height 7
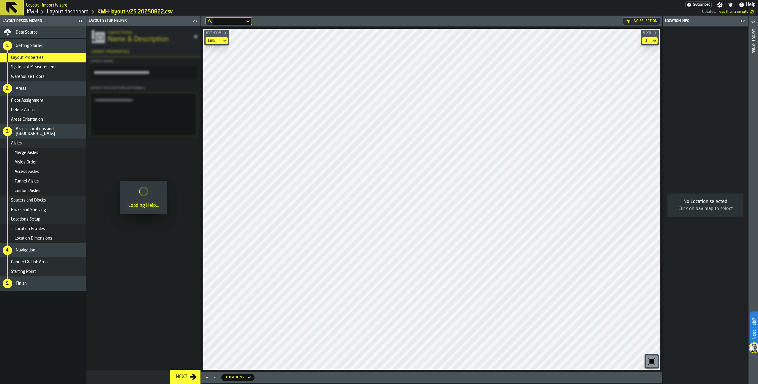
click at [184, 375] on div "Next" at bounding box center [182, 376] width 16 height 7
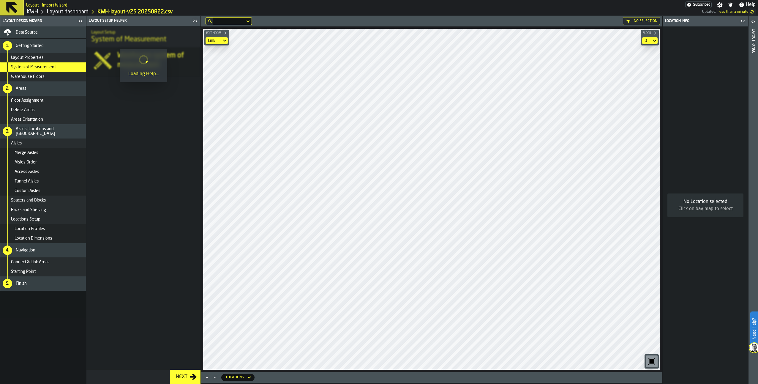
click at [184, 375] on div "Next" at bounding box center [182, 376] width 16 height 7
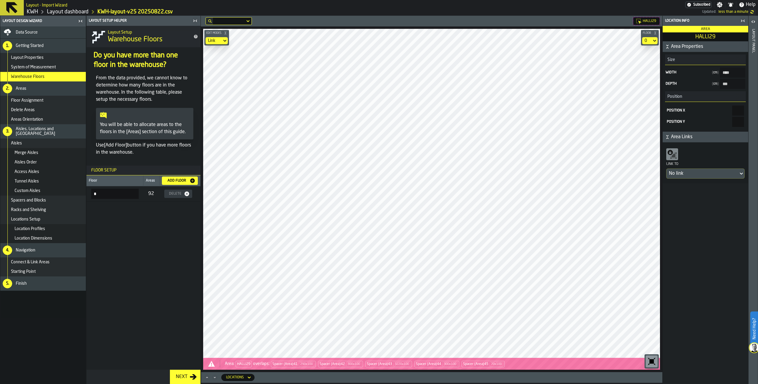
type input "****"
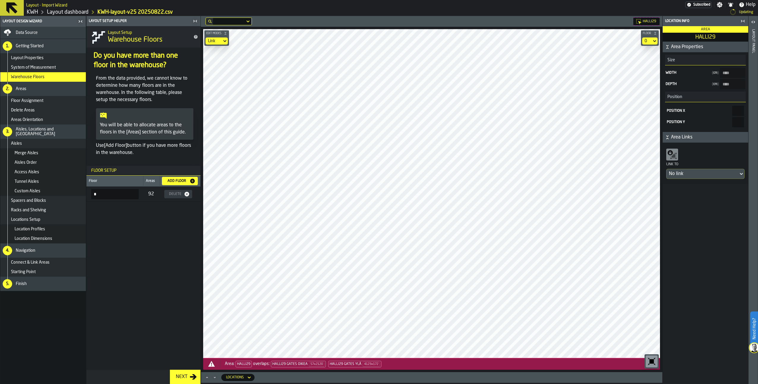
type input "****"
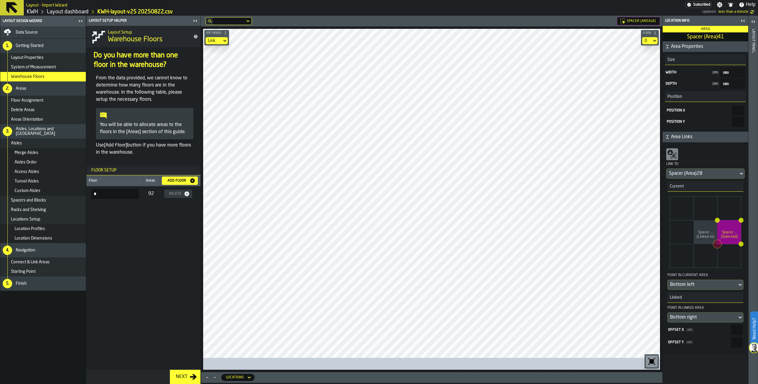
type \(Area\)41-size-w "***"
type \(Area\)41-size-d "***"
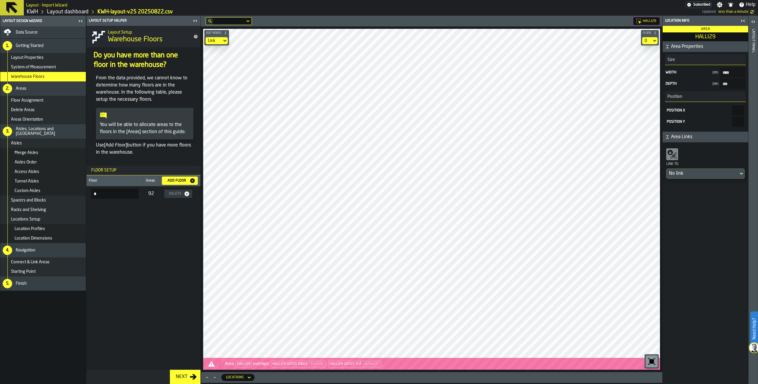
type input "****"
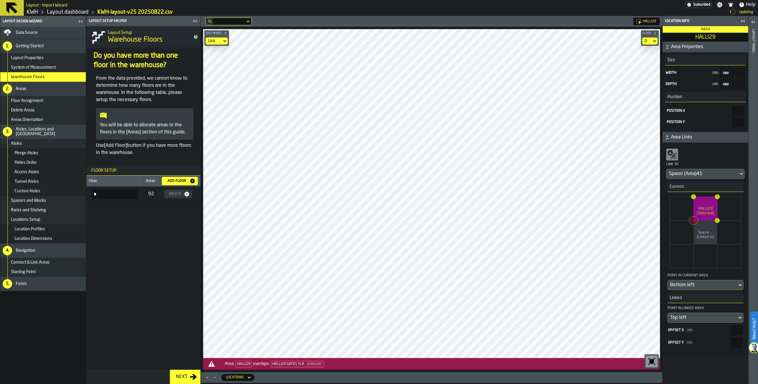
type input "****"
type input "***"
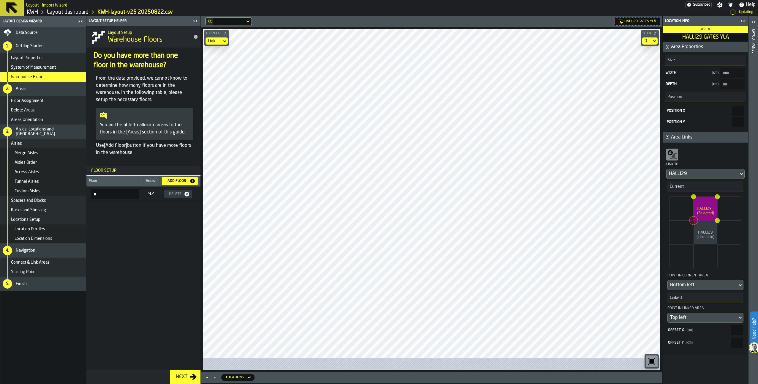
type input "****"
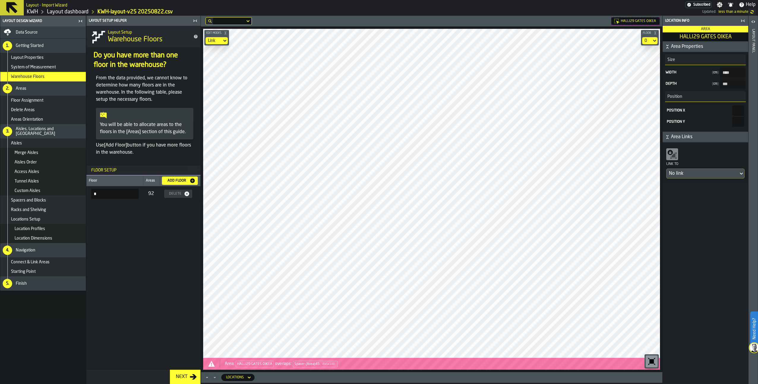
type OIKEA-size-w "***"
type OIKEA-size-d "****"
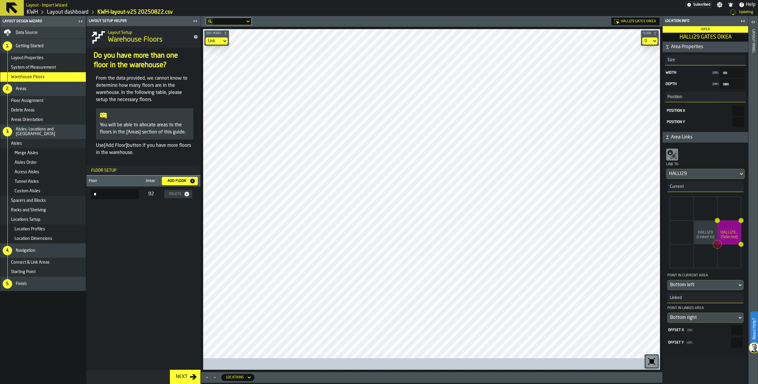
type input "****"
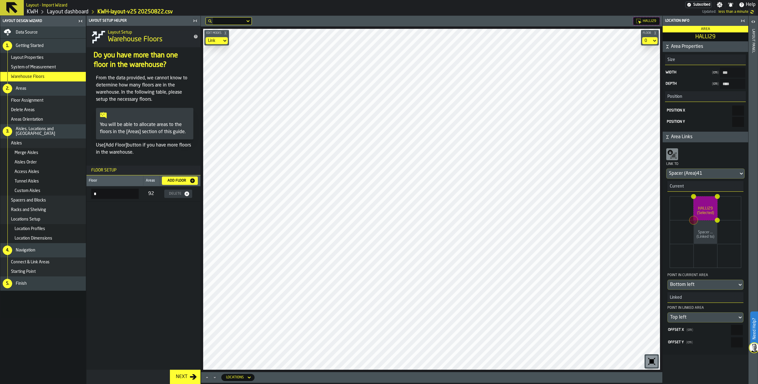
type input "****"
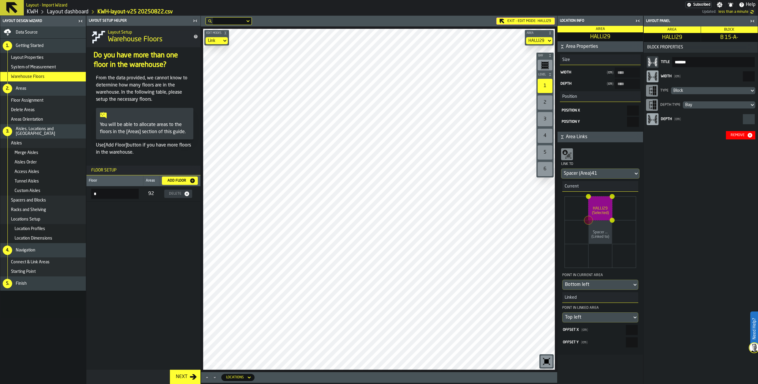
drag, startPoint x: 747, startPoint y: 75, endPoint x: 752, endPoint y: 75, distance: 4.5
click at [752, 75] on input "**" at bounding box center [749, 76] width 12 height 10
type input "***"
type input "****"
type input "*"
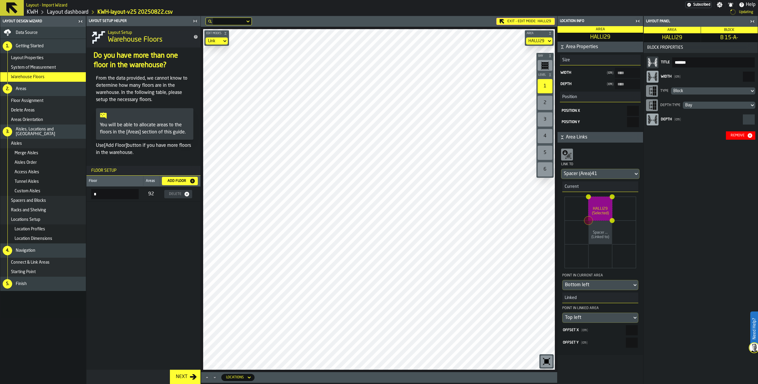
type input "****"
type input "*"
click at [741, 134] on div "Remove" at bounding box center [738, 135] width 19 height 4
click at [747, 76] on input "***" at bounding box center [749, 76] width 12 height 10
type input "*"
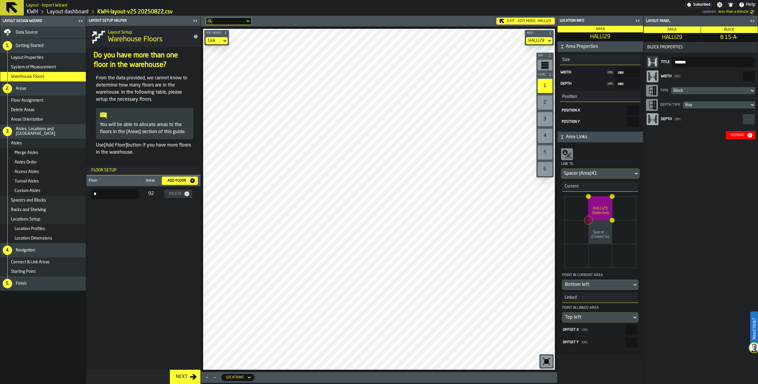
type input "***"
type input "****"
drag, startPoint x: 743, startPoint y: 75, endPoint x: 751, endPoint y: 76, distance: 7.5
click at [751, 76] on input "***" at bounding box center [749, 76] width 12 height 10
type input "***"
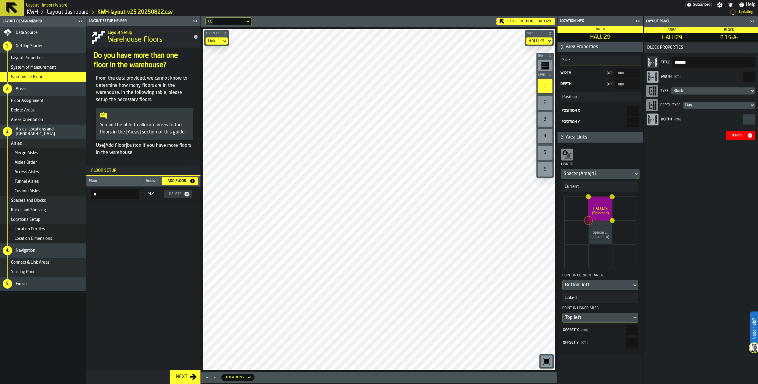
type input "****"
type input "**"
type input "****"
type input "**"
type input "****"
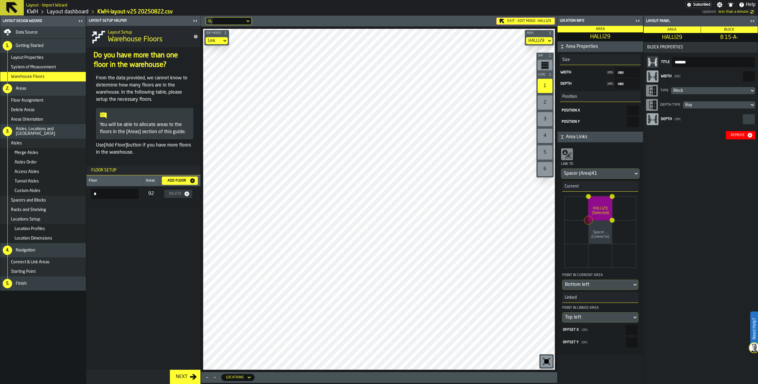
type input "**"
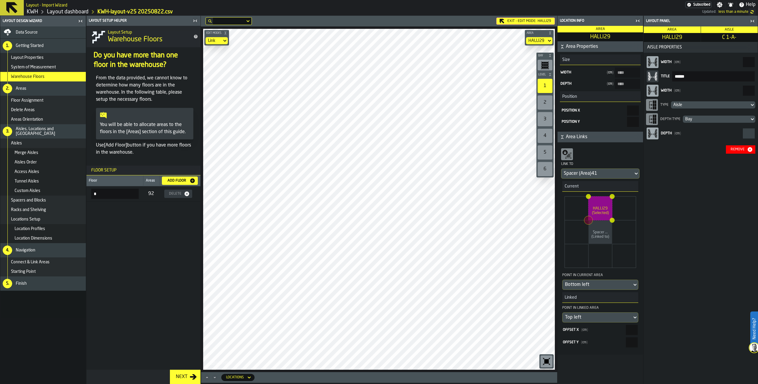
click at [748, 90] on input "**" at bounding box center [749, 91] width 12 height 10
click at [731, 148] on div "Remove" at bounding box center [738, 149] width 19 height 4
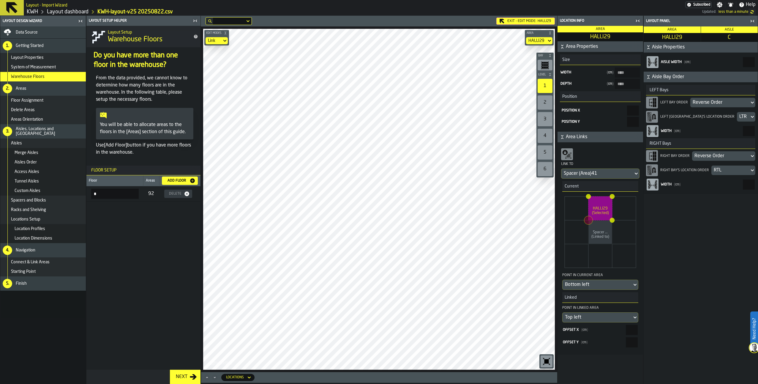
click at [73, 12] on link "Layout dashboard" at bounding box center [68, 12] width 42 height 7
